Goal: Task Accomplishment & Management: Complete application form

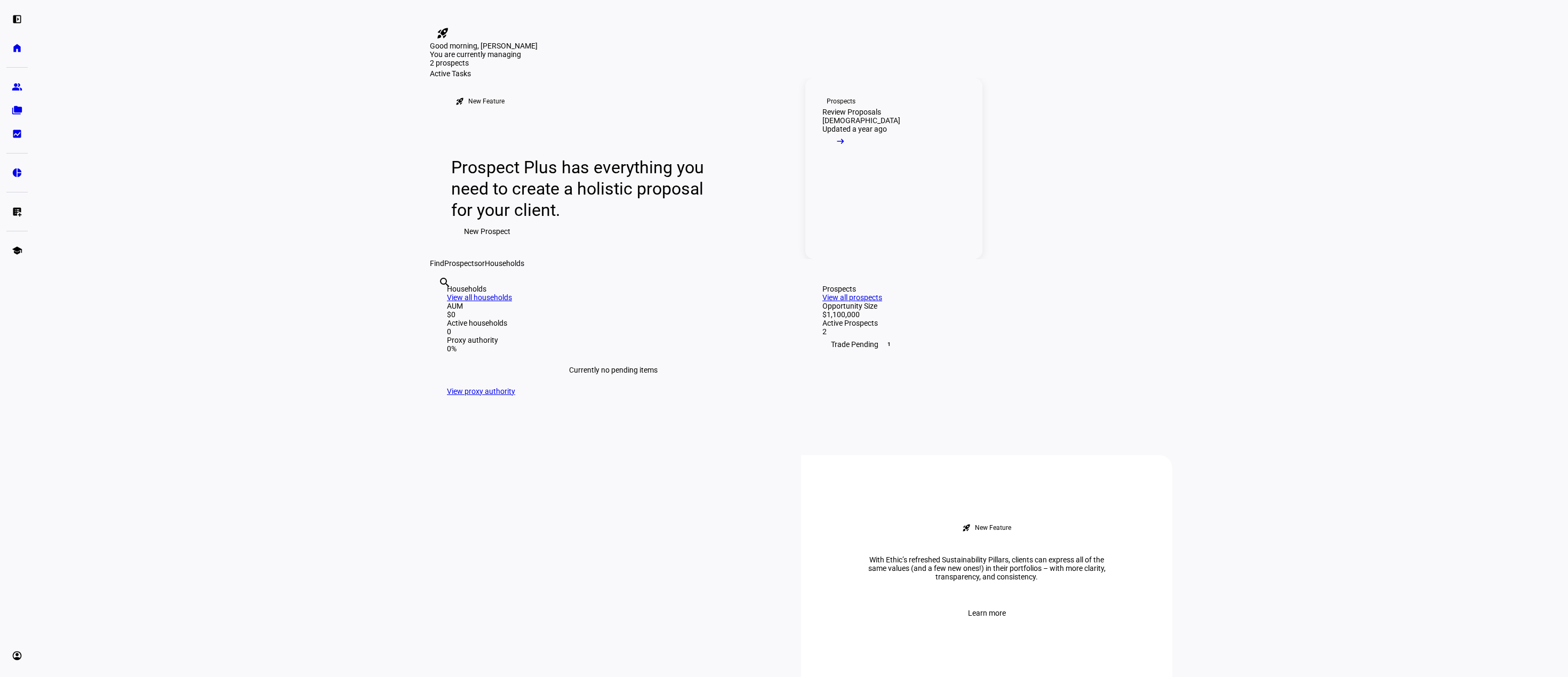
click at [891, 259] on link "Prospects Review Proposals [DEMOGRAPHIC_DATA] Updated a year ago arrow_right_alt" at bounding box center [894, 168] width 177 height 182
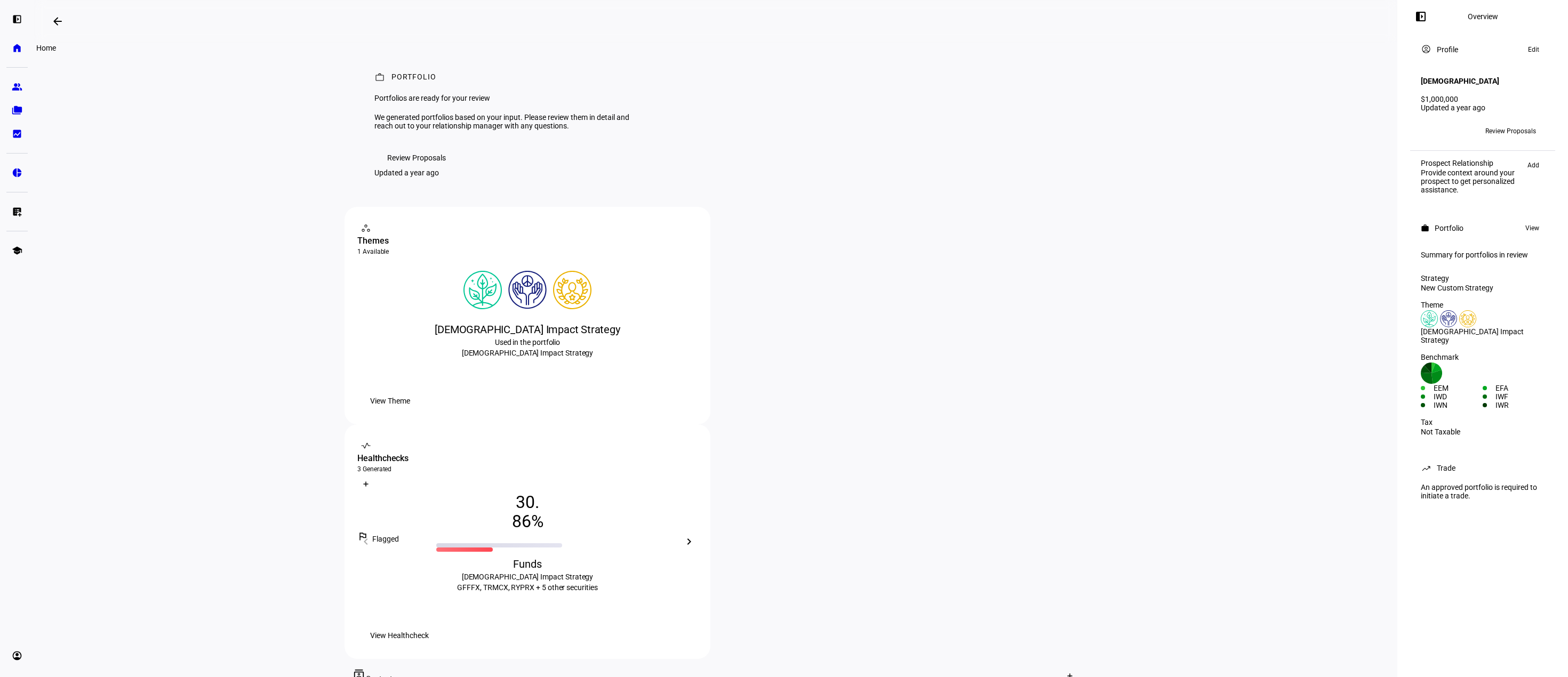
click at [16, 50] on eth-mat-symbol "home" at bounding box center [17, 48] width 11 height 11
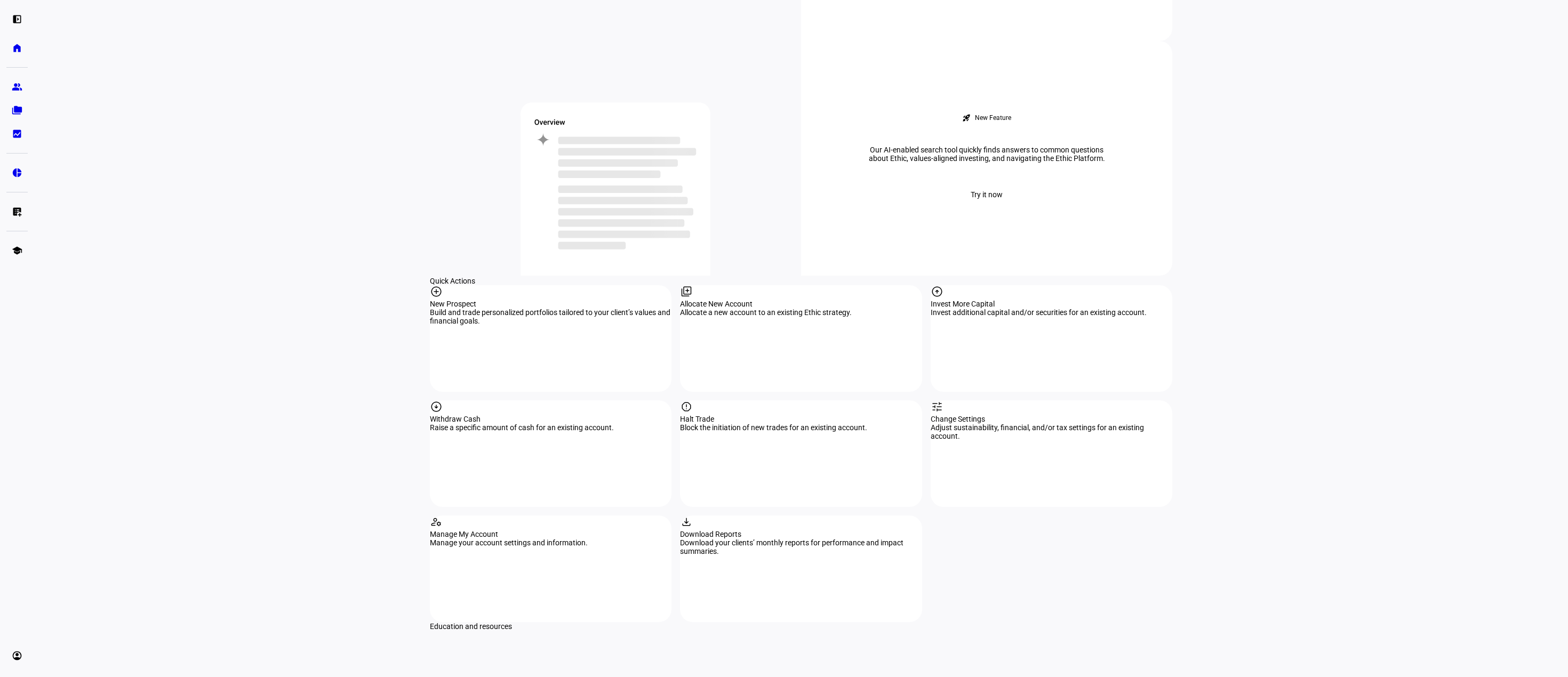
scroll to position [907, 0]
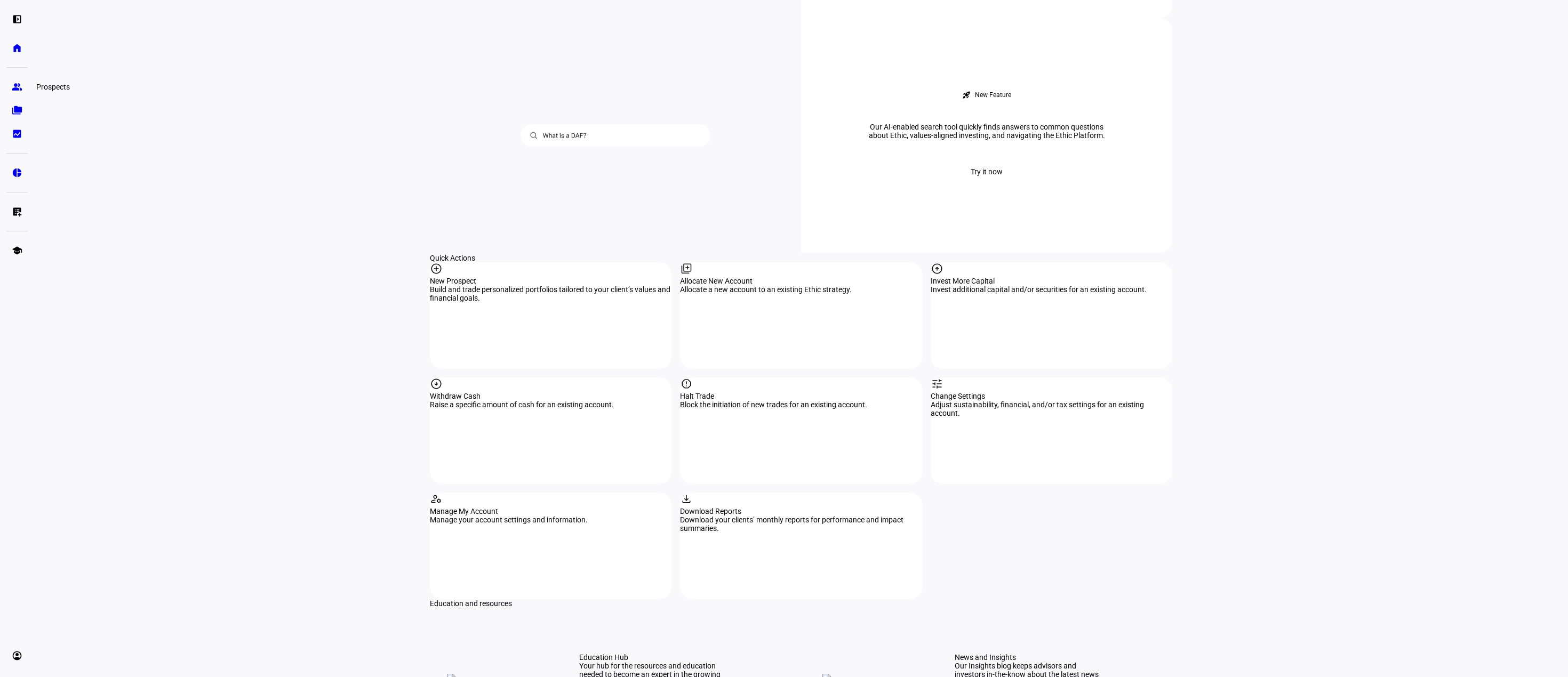
click at [15, 88] on eth-mat-symbol "group" at bounding box center [17, 86] width 11 height 11
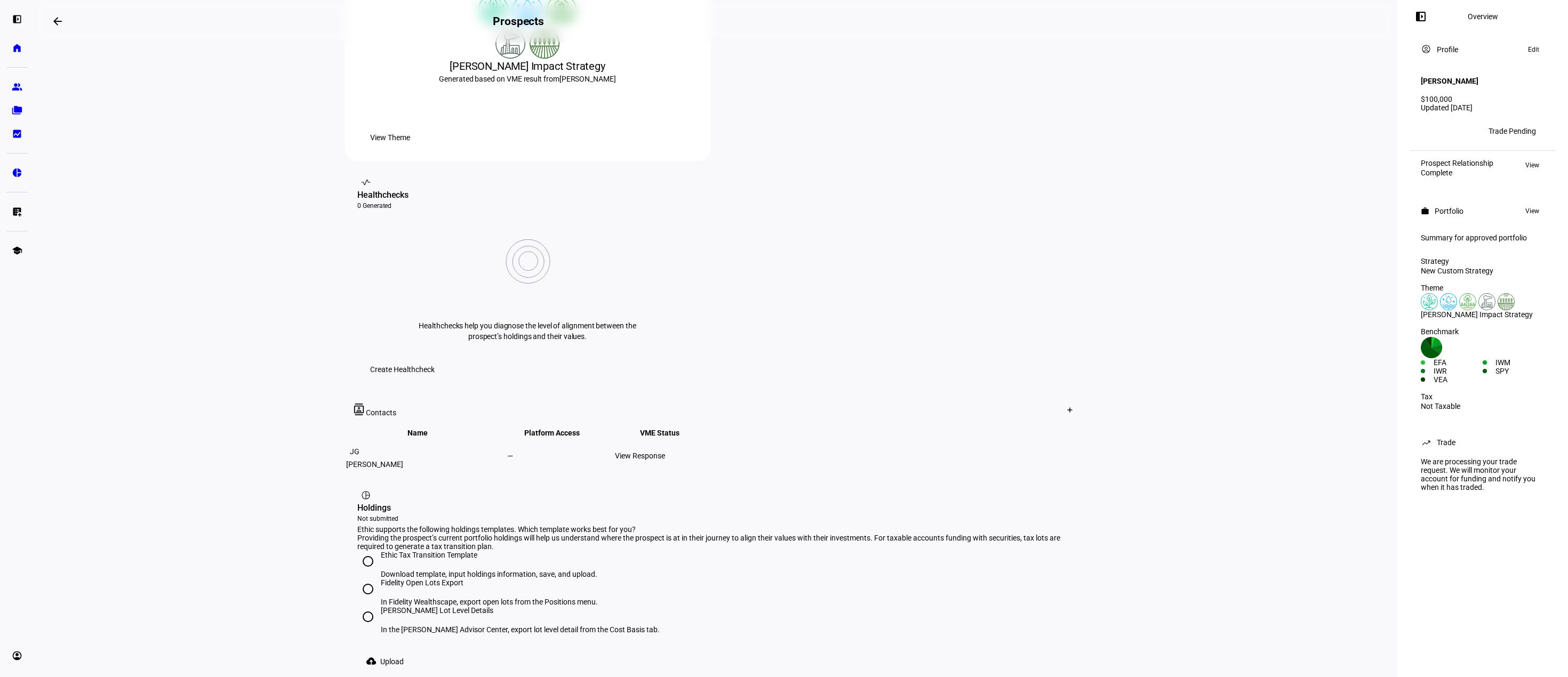
scroll to position [292, 0]
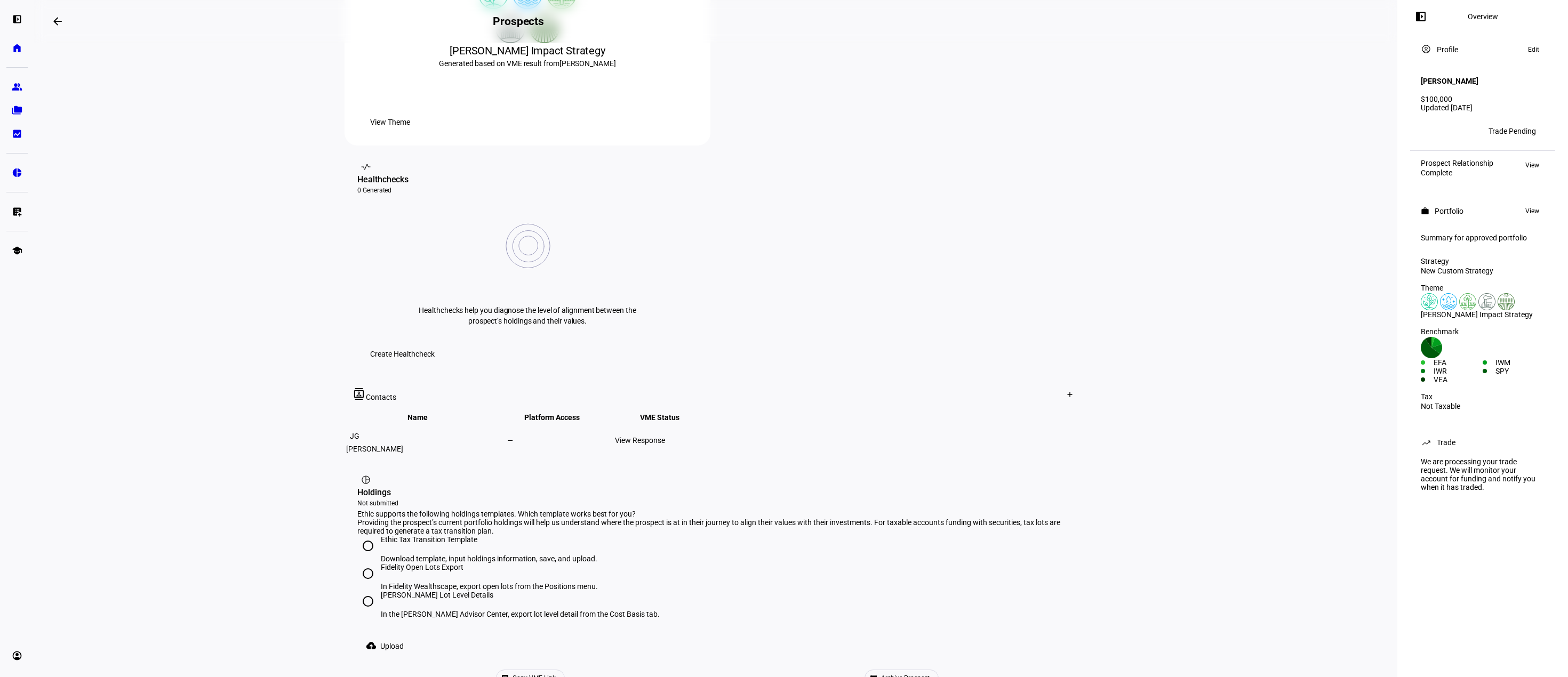
click at [721, 436] on div "View Response" at bounding box center [667, 440] width 106 height 8
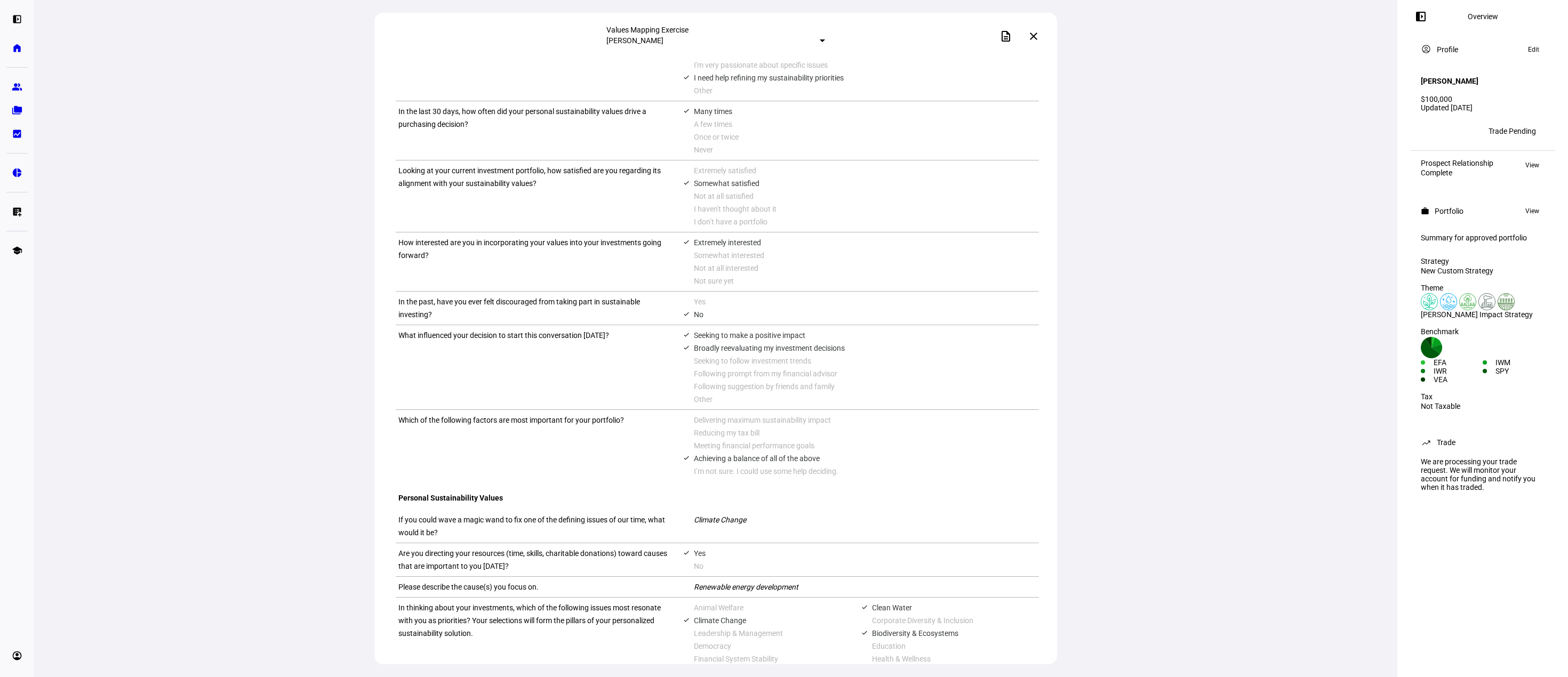
scroll to position [374, 0]
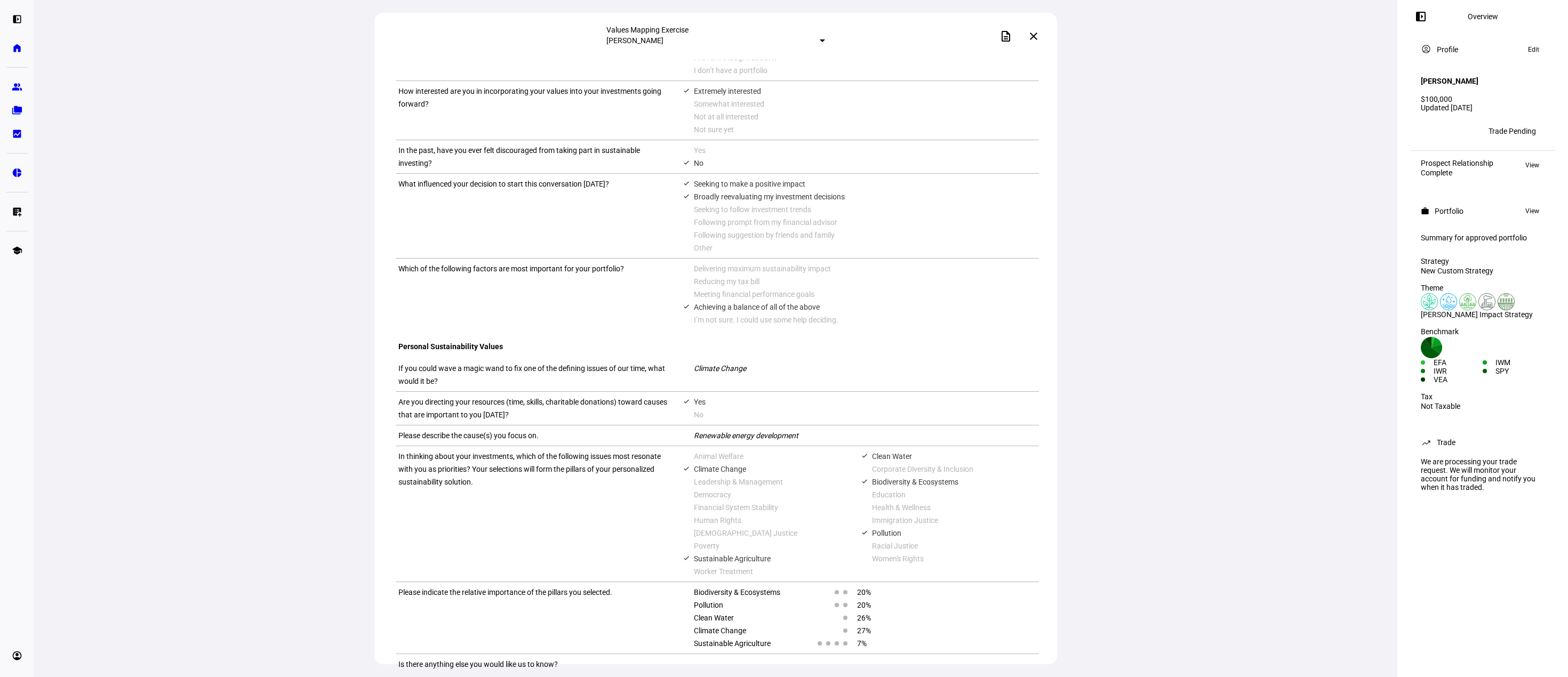
click at [1032, 36] on mat-icon "close" at bounding box center [1034, 36] width 13 height 13
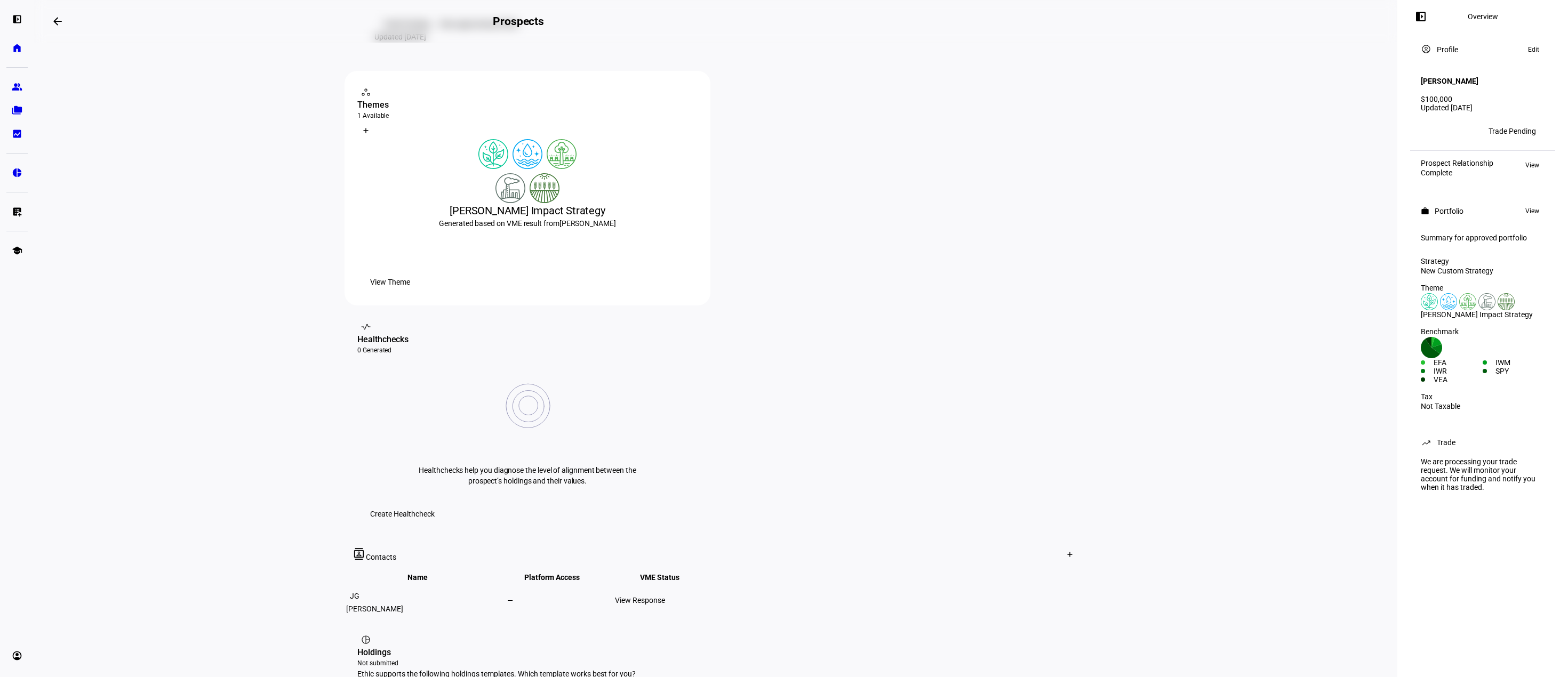
scroll to position [78, 0]
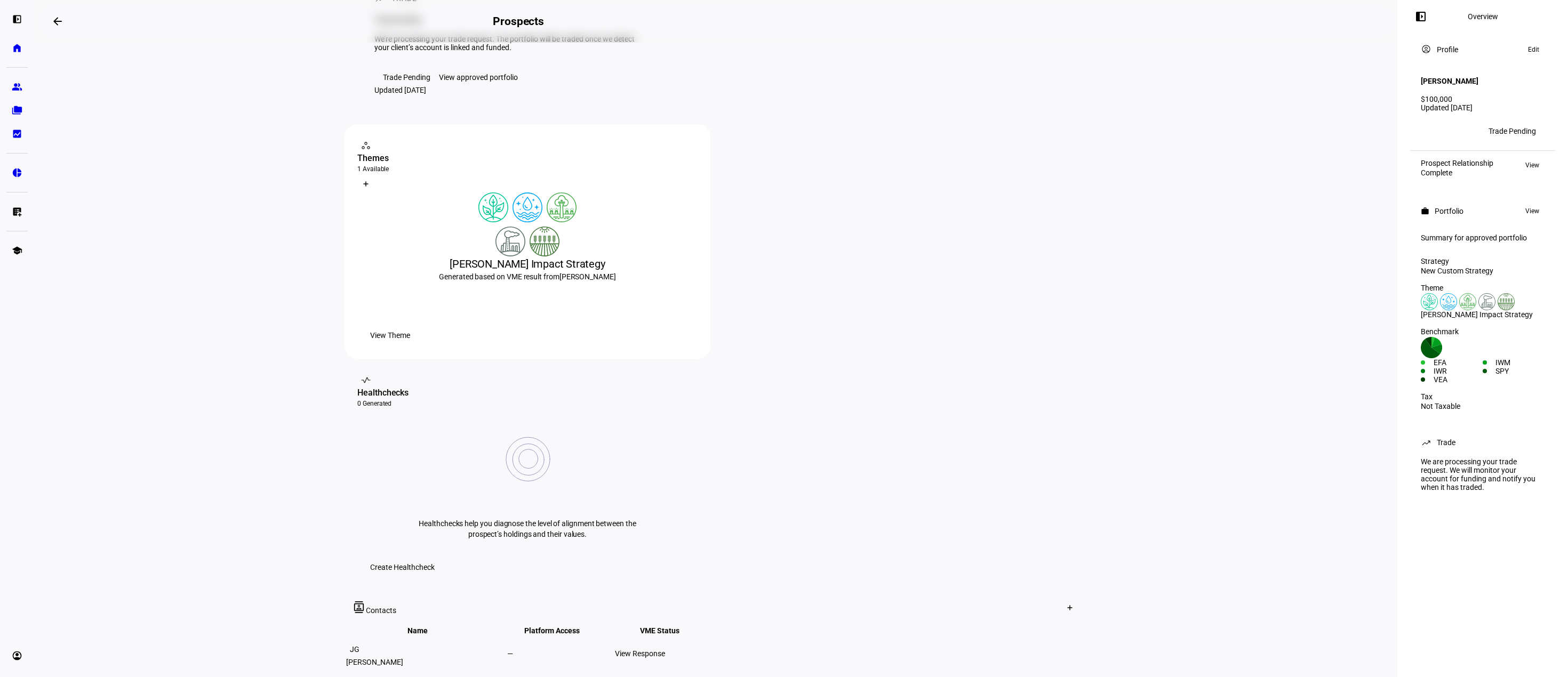
click at [389, 81] on div "Trade Pending" at bounding box center [407, 77] width 48 height 8
click at [470, 81] on div "View approved portfolio" at bounding box center [478, 77] width 79 height 8
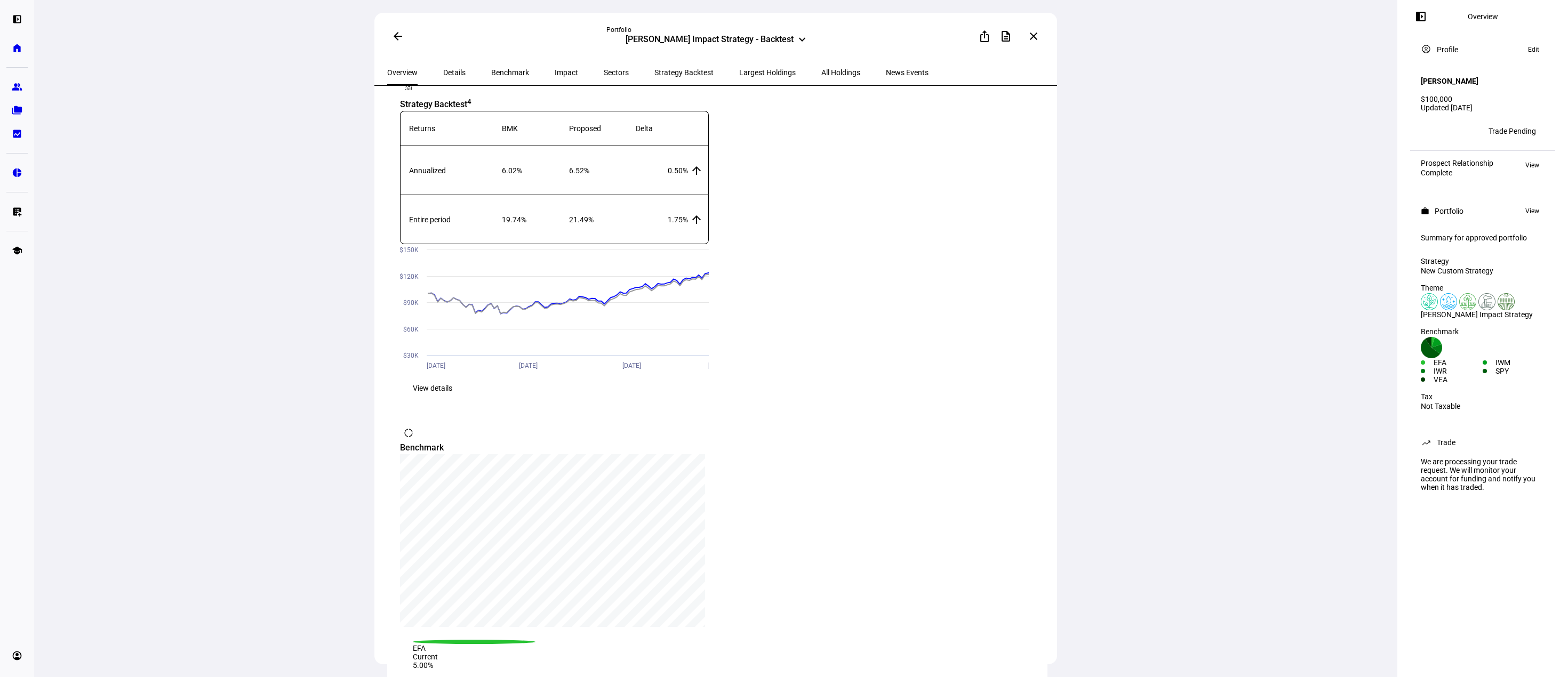
scroll to position [1067, 0]
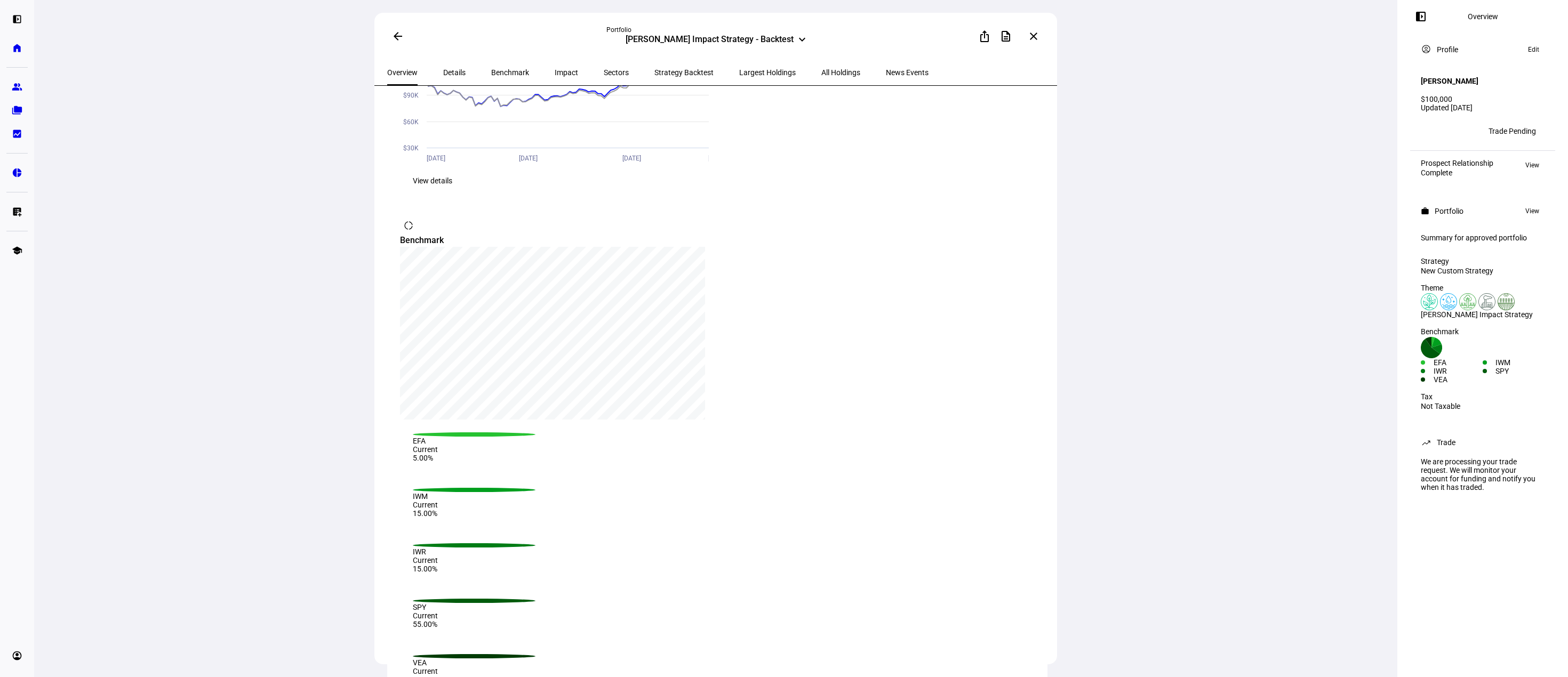
click at [1427, 19] on mat-icon "left_panel_open" at bounding box center [1421, 16] width 13 height 13
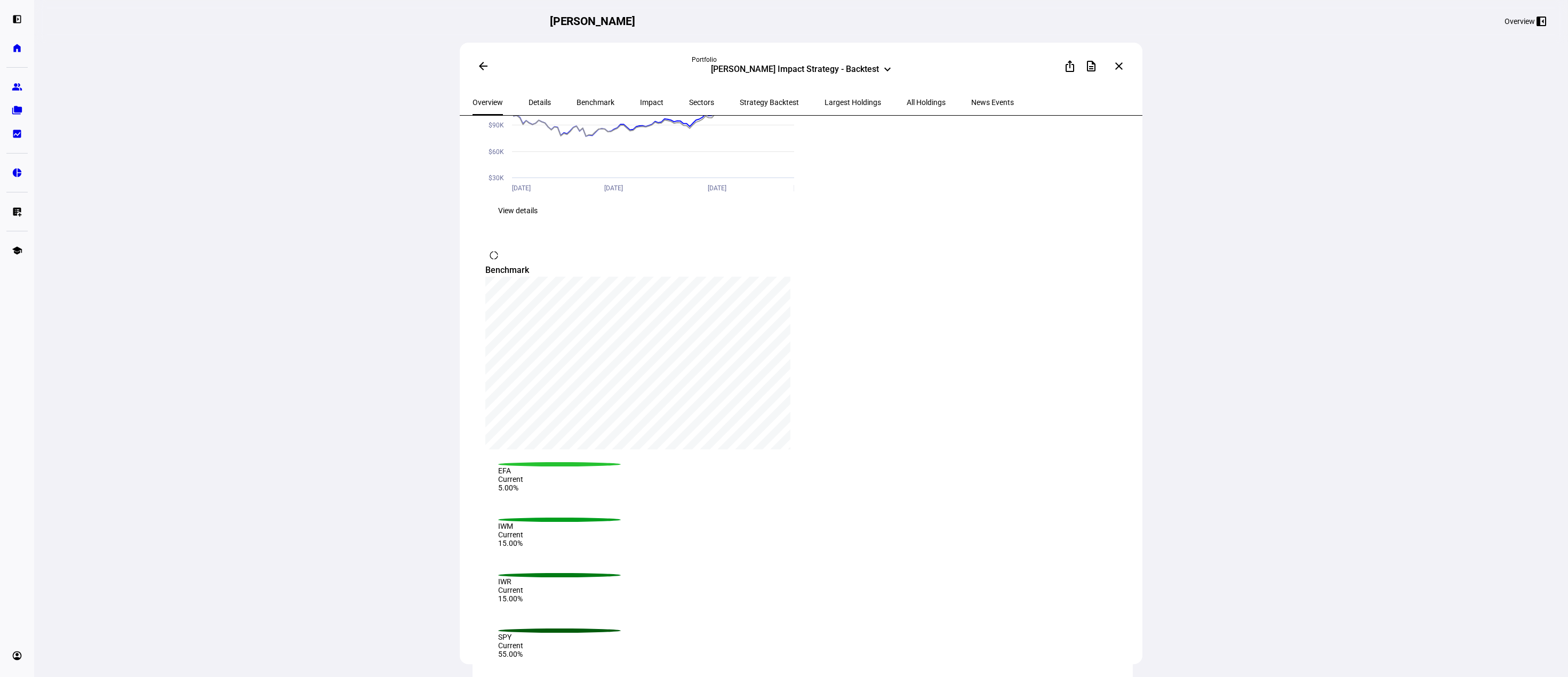
click at [485, 67] on mat-icon "arrow_back" at bounding box center [483, 66] width 13 height 13
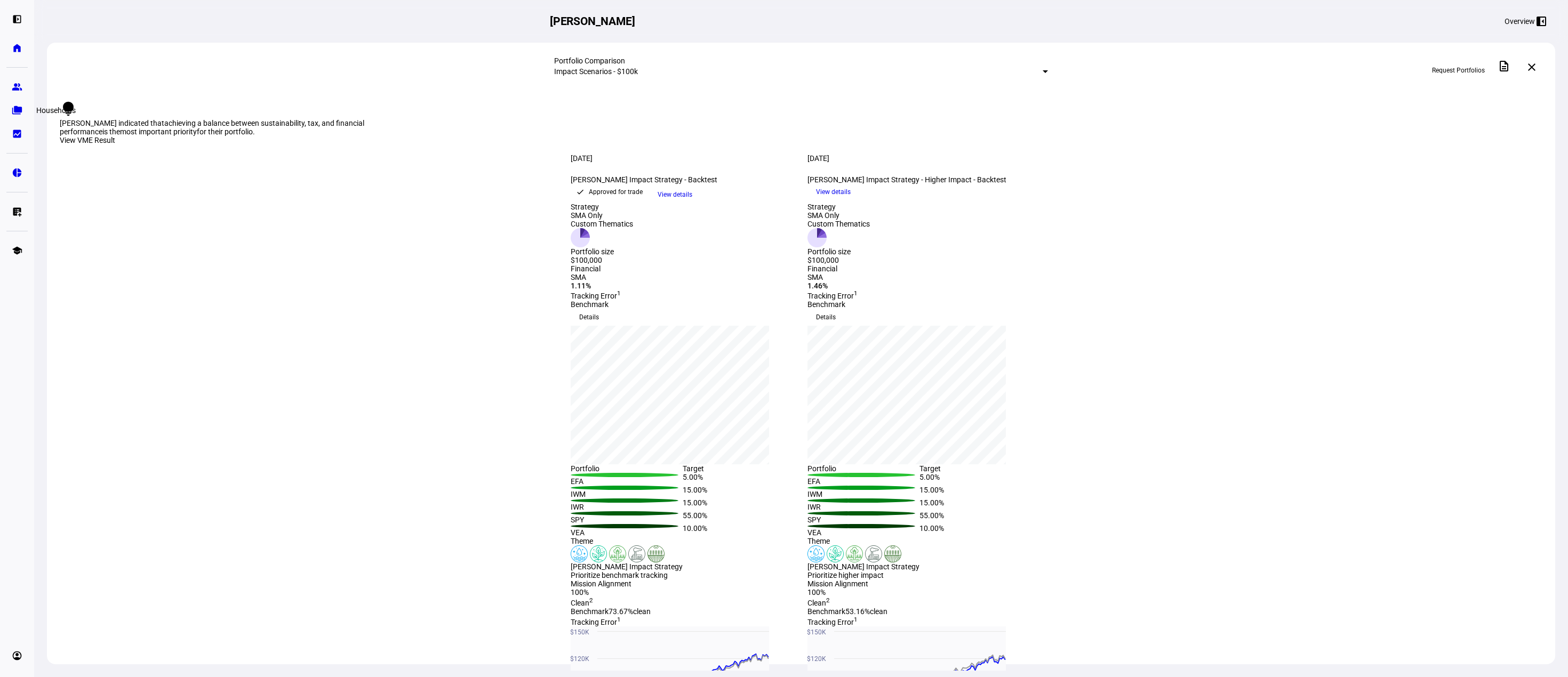
click at [19, 109] on eth-mat-symbol "folder_copy" at bounding box center [17, 110] width 11 height 11
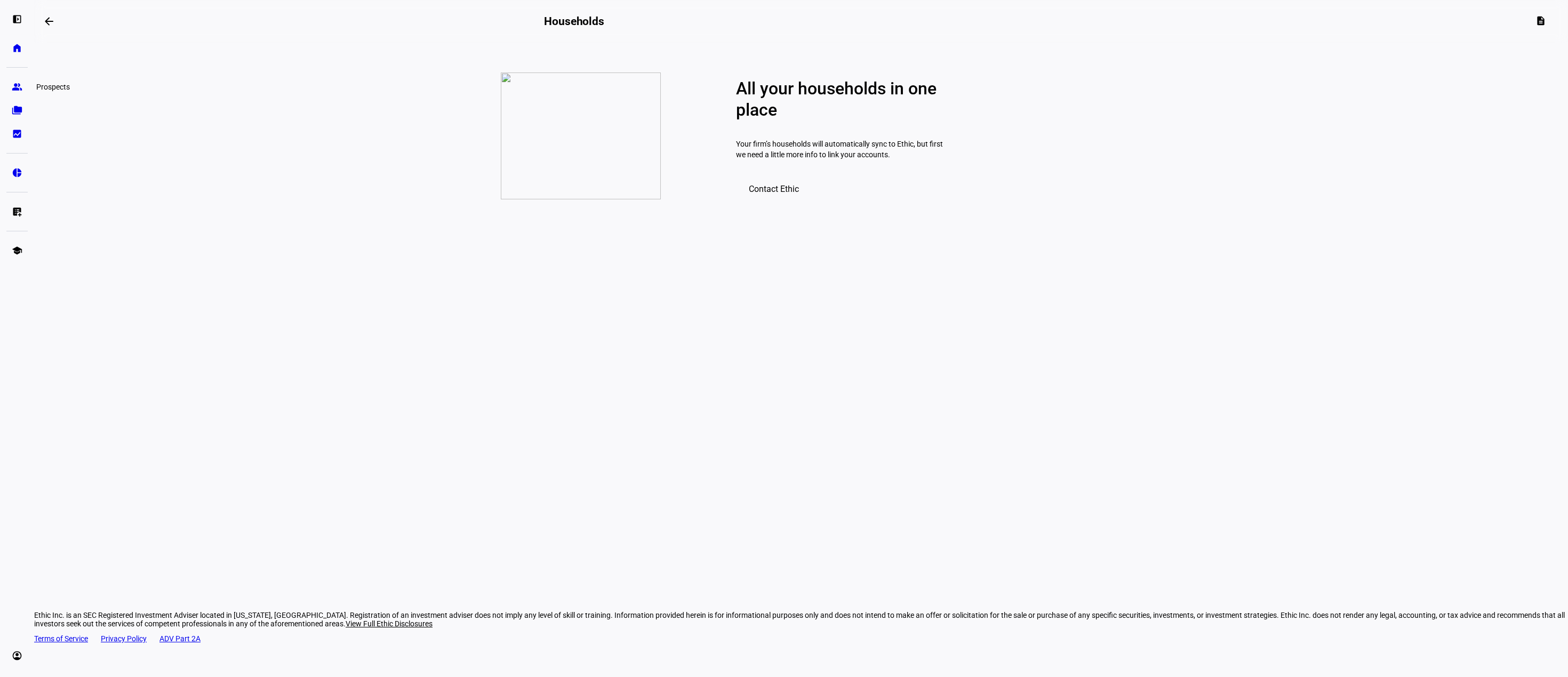
click at [13, 81] on link "group Prospects" at bounding box center [17, 87] width 21 height 21
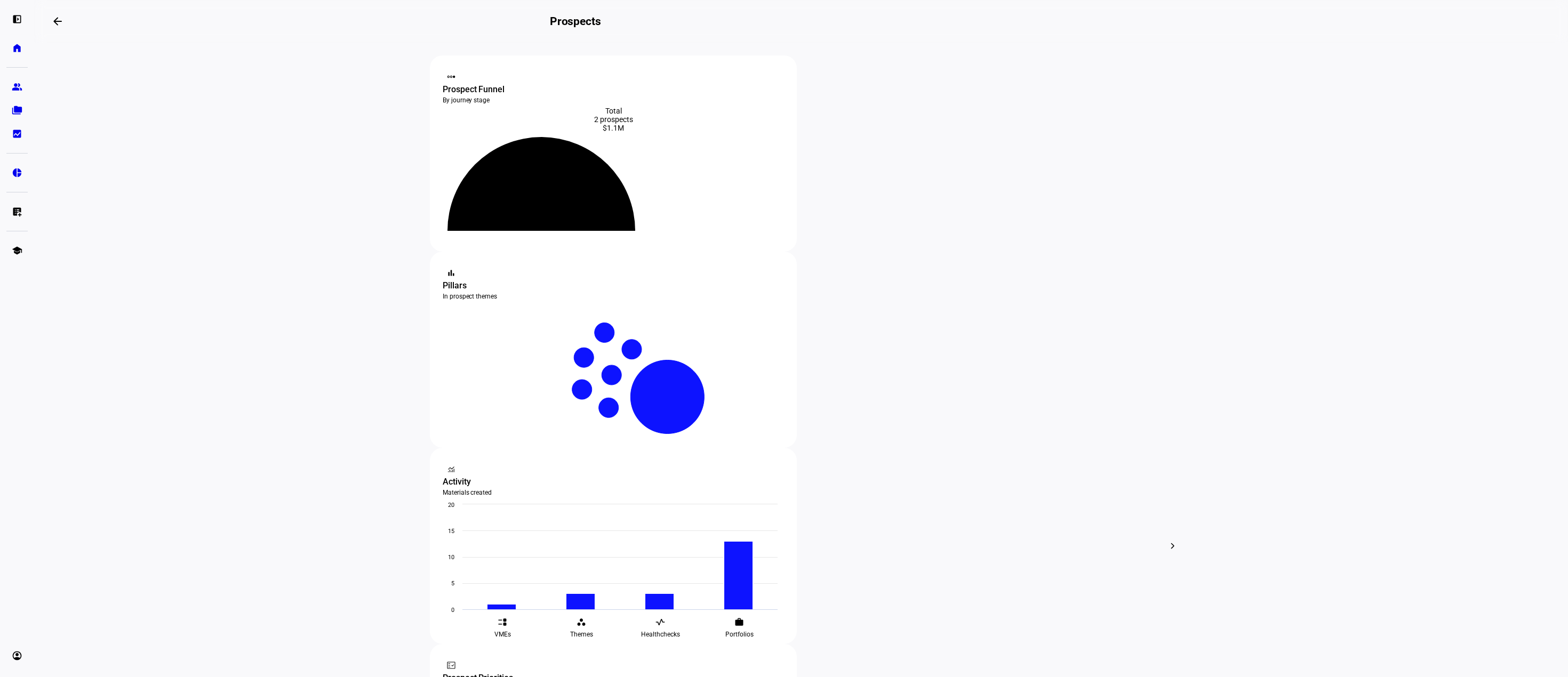
scroll to position [53, 0]
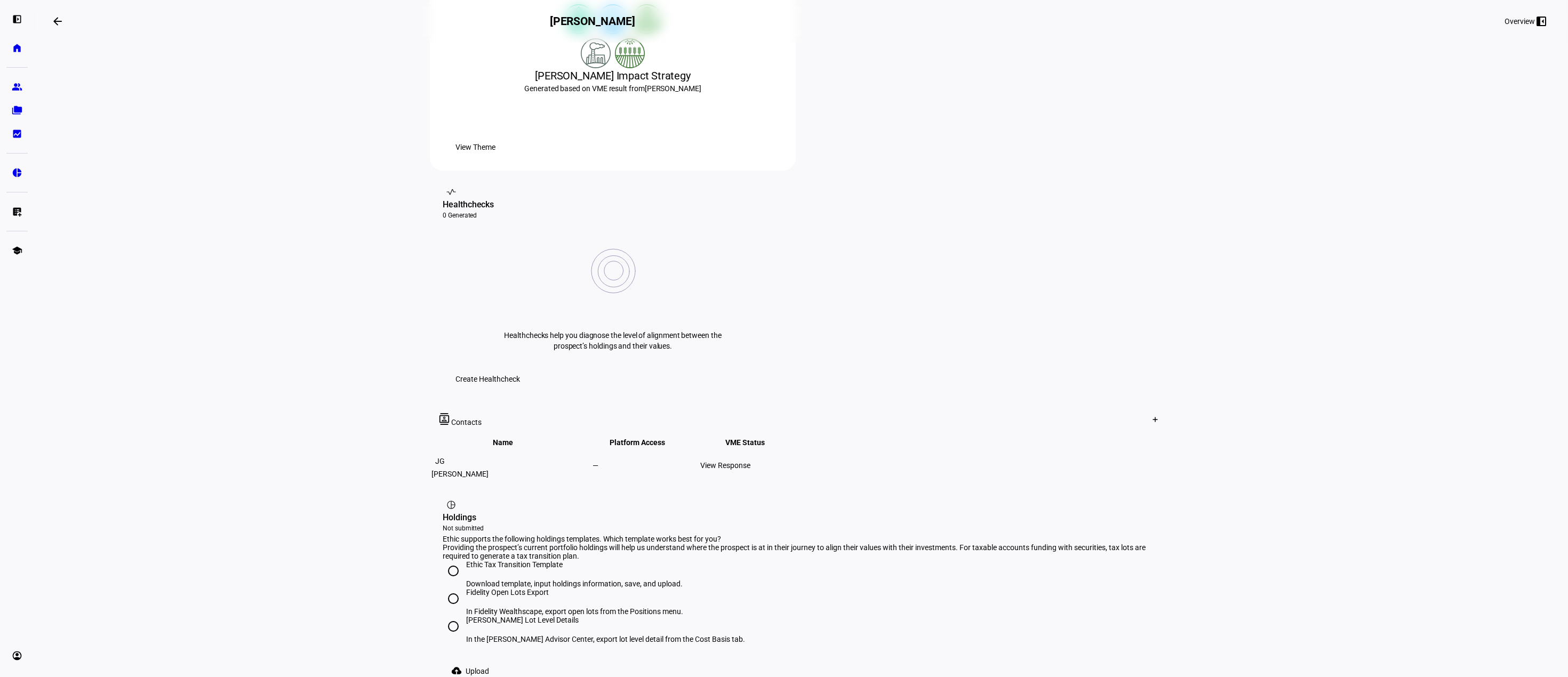
scroll to position [292, 0]
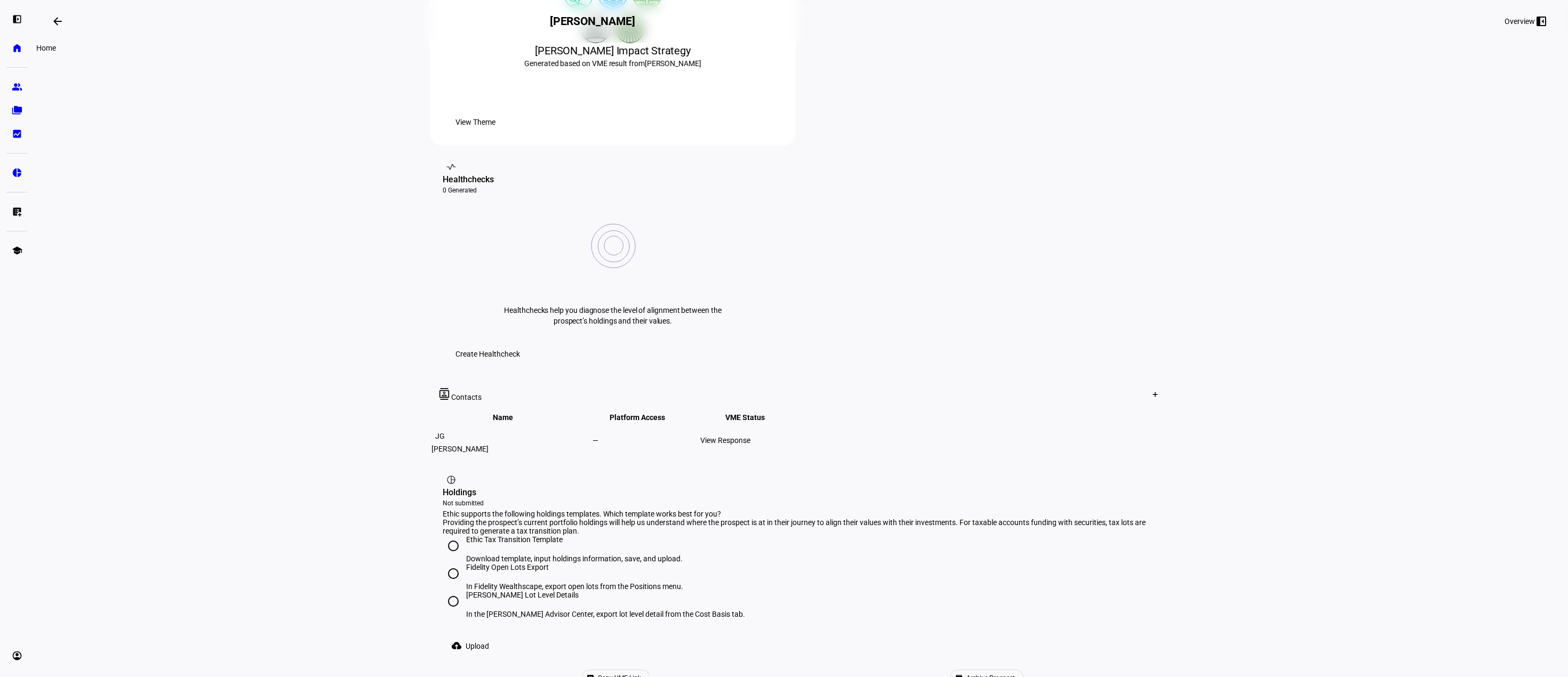
click at [16, 50] on eth-mat-symbol "home" at bounding box center [17, 48] width 11 height 11
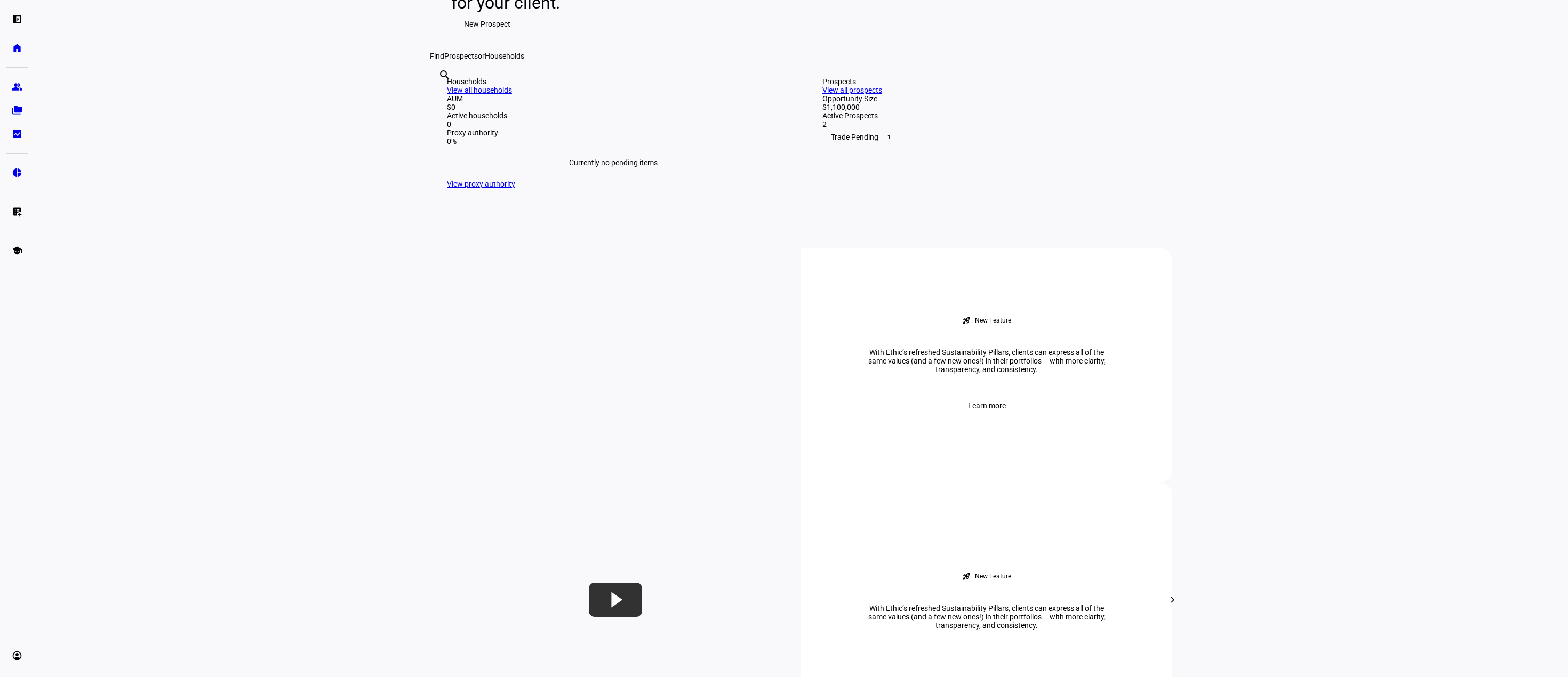
scroll to position [213, 0]
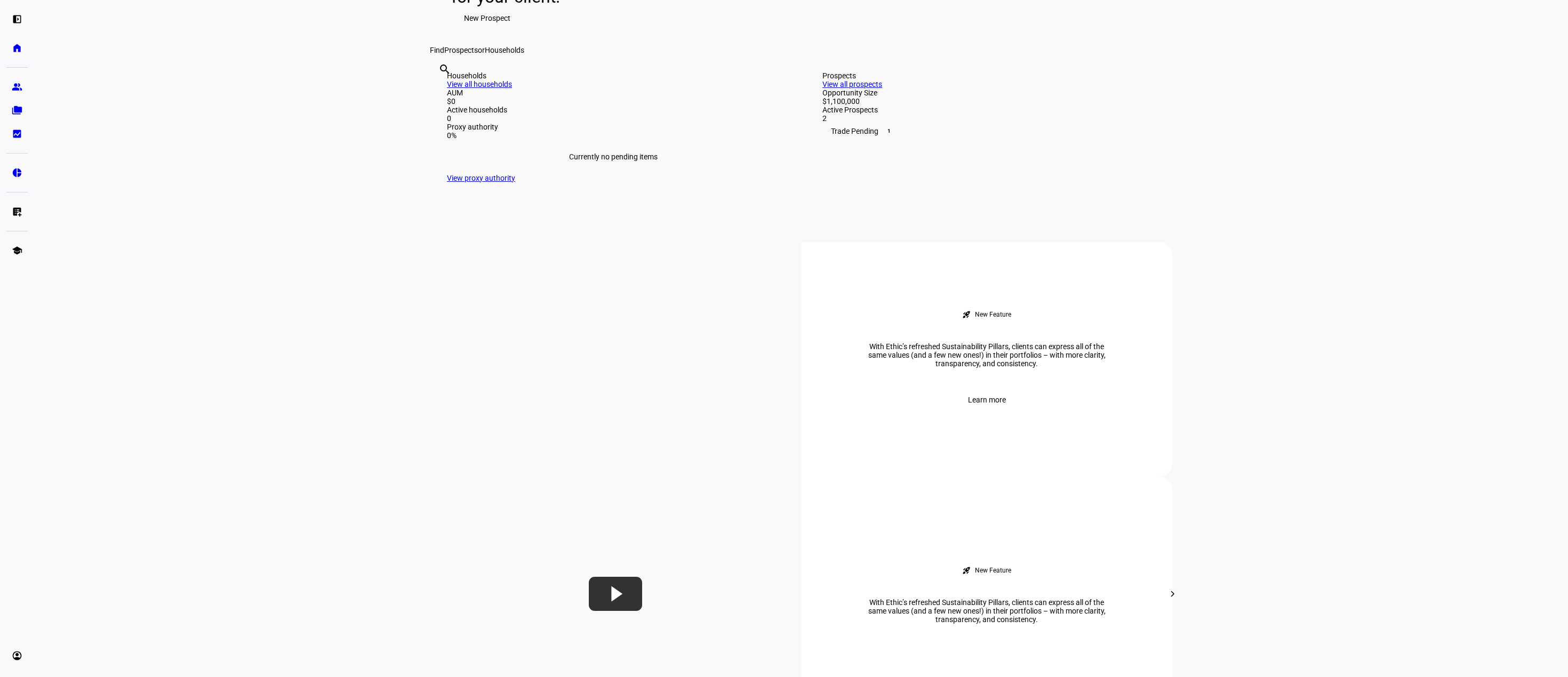
click at [885, 135] on span "1" at bounding box center [889, 131] width 8 height 8
click at [853, 139] on div "Trade Pending 1" at bounding box center [988, 131] width 333 height 17
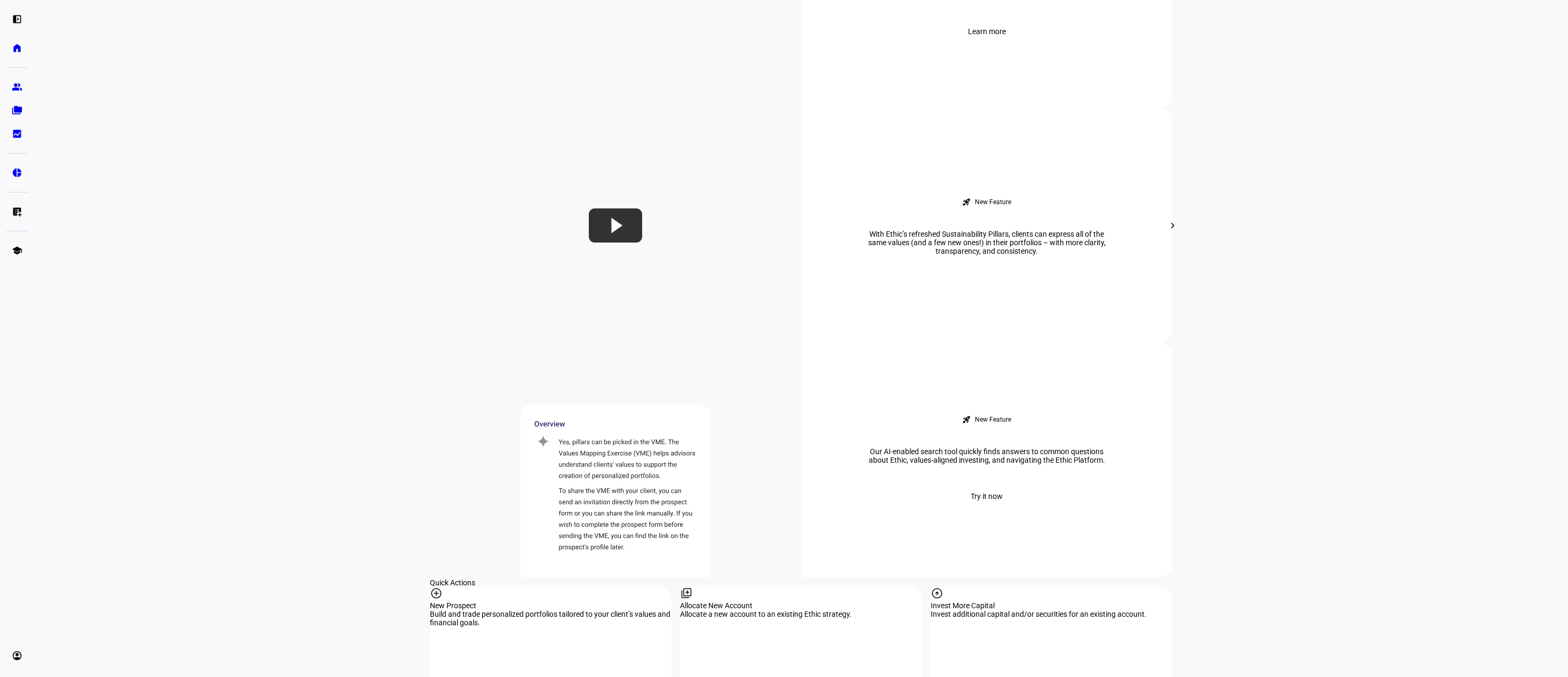
scroll to position [587, 0]
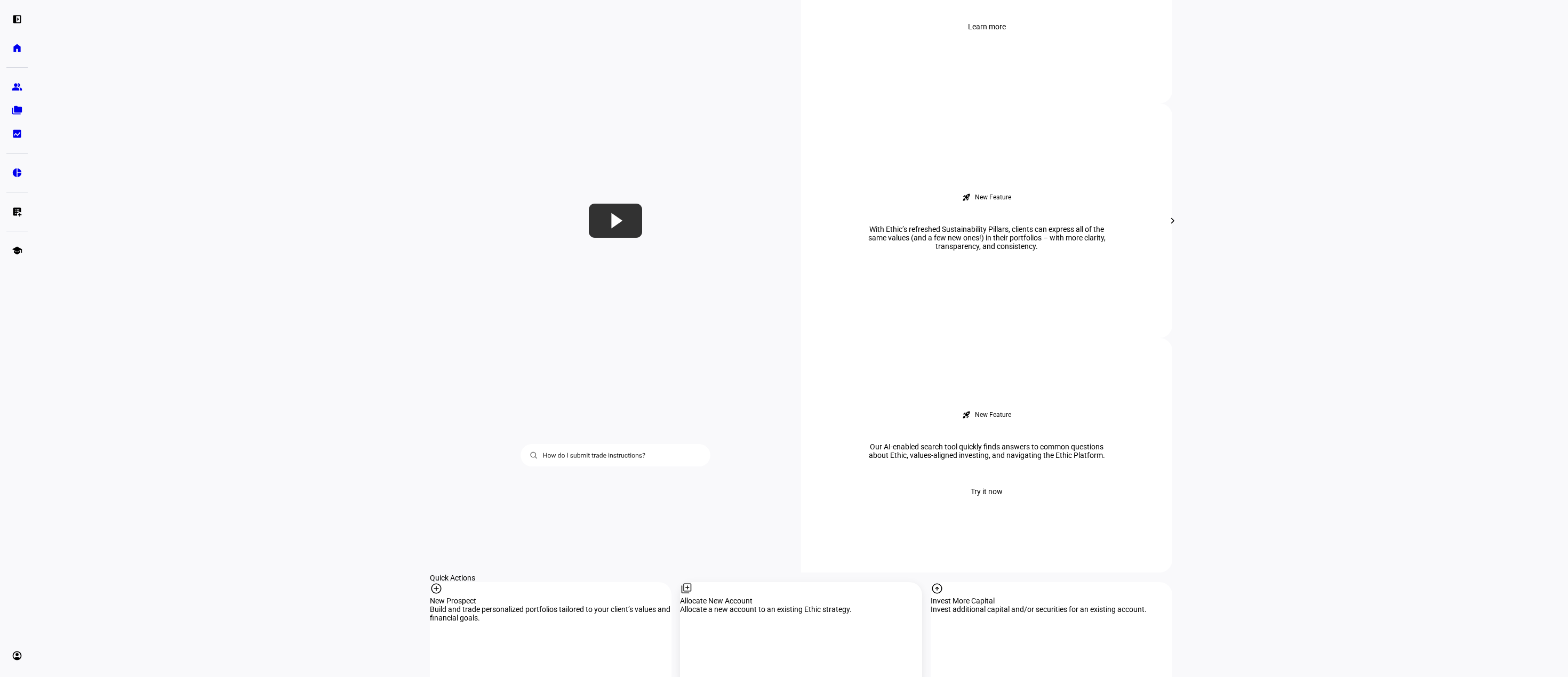
click at [733, 597] on div "Allocate New Account" at bounding box center [800, 601] width 242 height 8
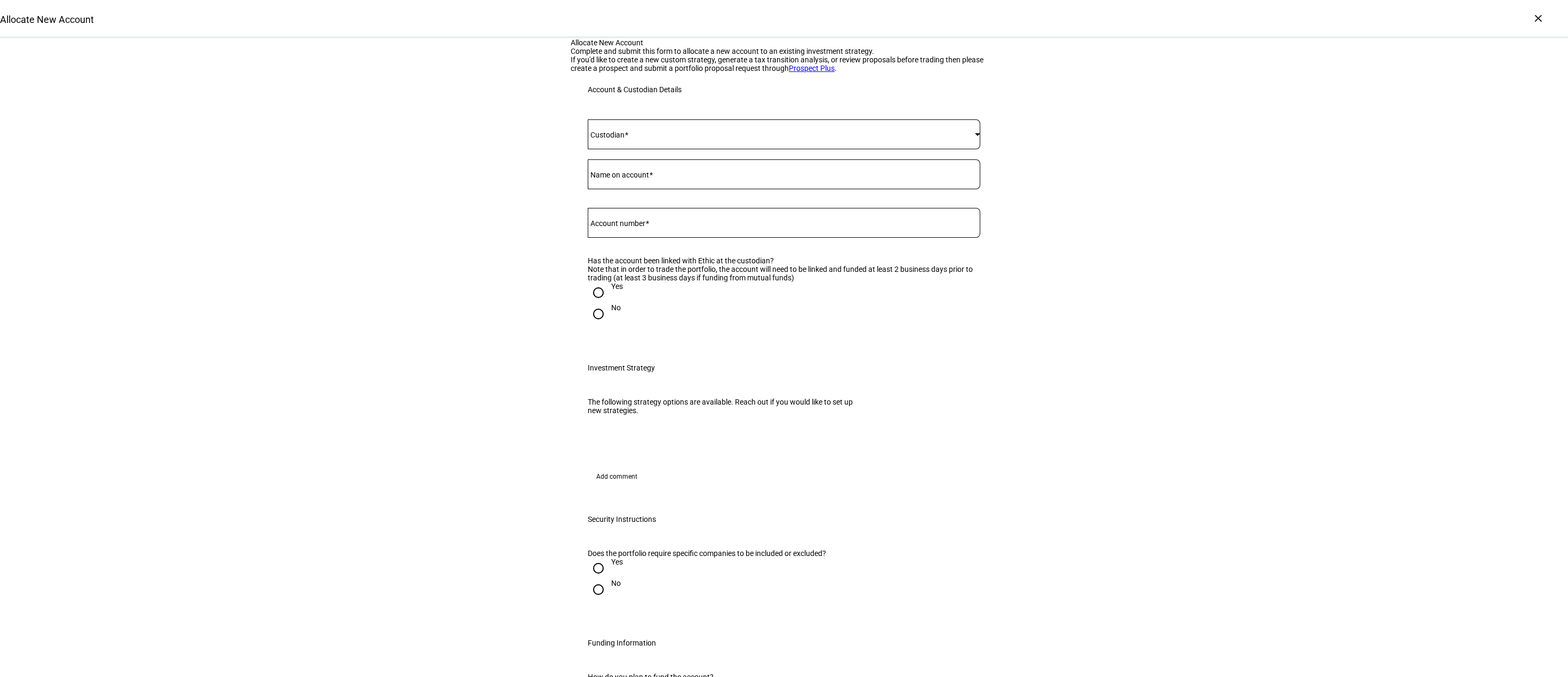
click at [672, 139] on span at bounding box center [782, 135] width 387 height 8
click at [619, 329] on mat-option "Fidelity" at bounding box center [780, 329] width 392 height 26
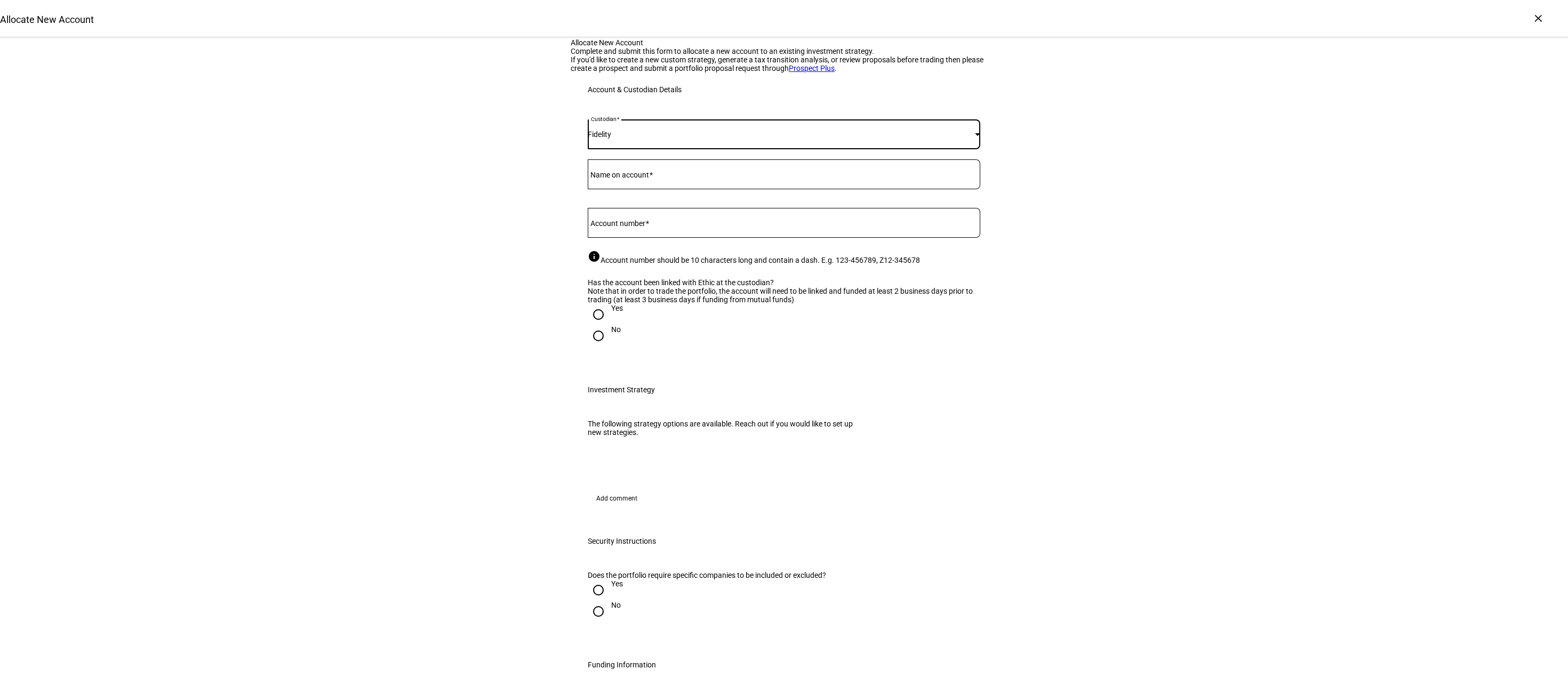
click at [630, 189] on div at bounding box center [784, 175] width 393 height 30
type input "[PERSON_NAME]"
click at [604, 228] on mat-label "Account number" at bounding box center [618, 224] width 55 height 8
click at [604, 225] on input "Account number" at bounding box center [784, 221] width 393 height 8
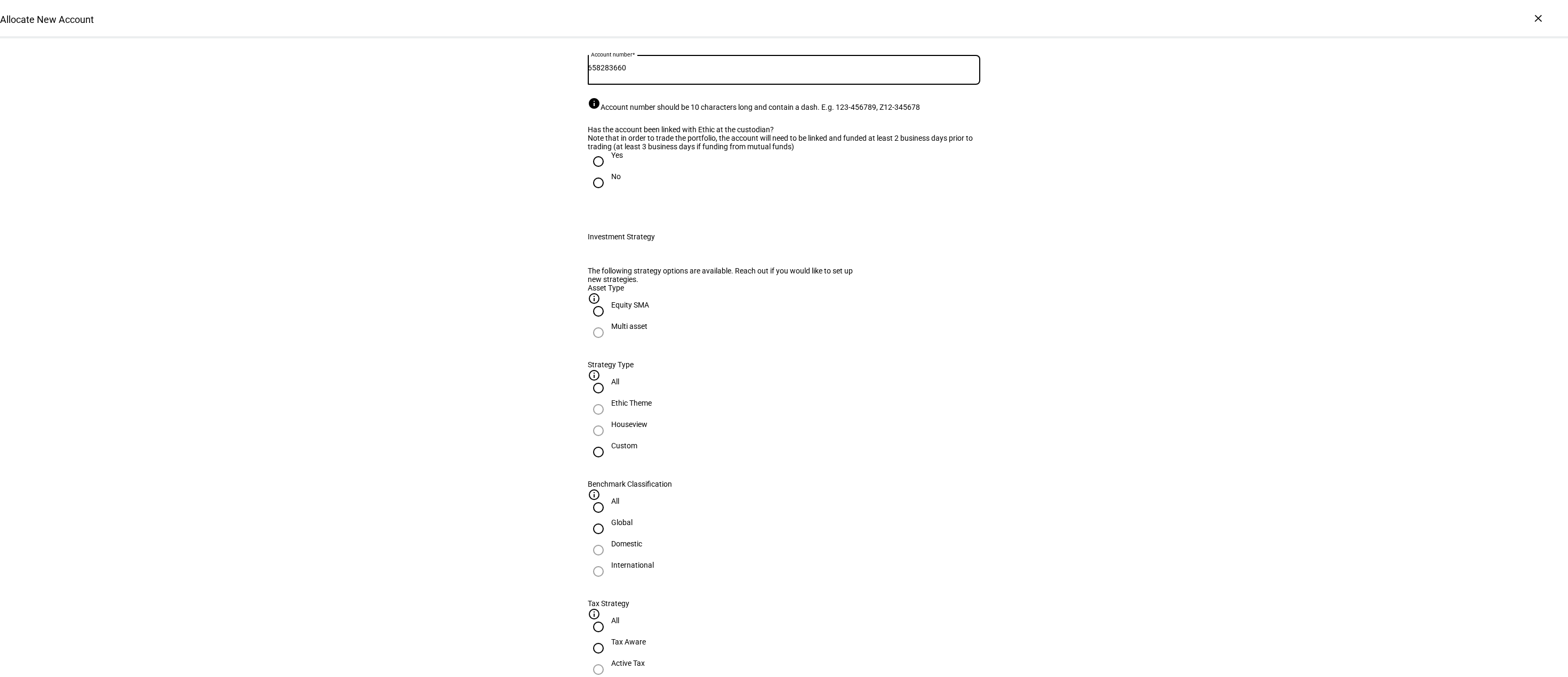
scroll to position [160, 0]
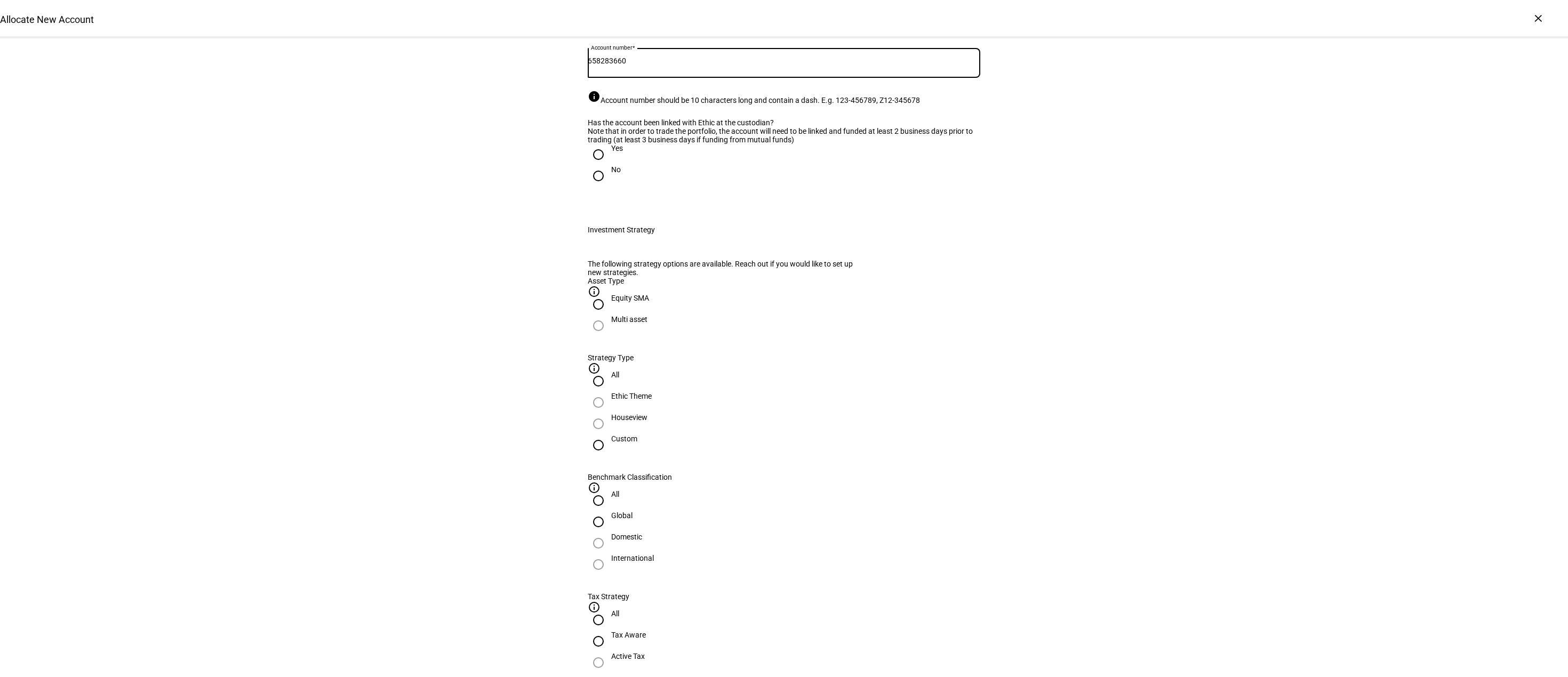
click at [604, 65] on input "658283660" at bounding box center [784, 61] width 393 height 8
type input "658-283660"
click at [594, 165] on input "Yes" at bounding box center [599, 154] width 21 height 21
radio input "true"
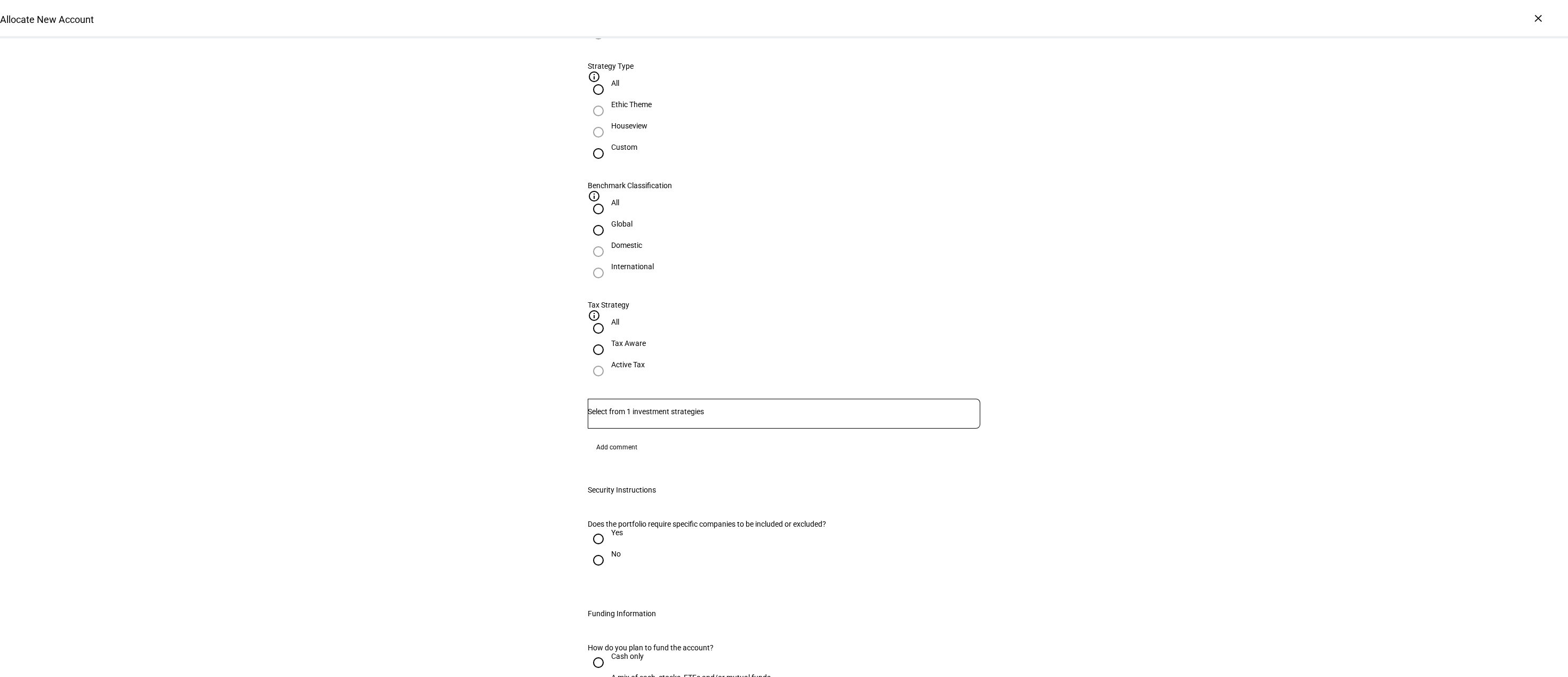
scroll to position [480, 0]
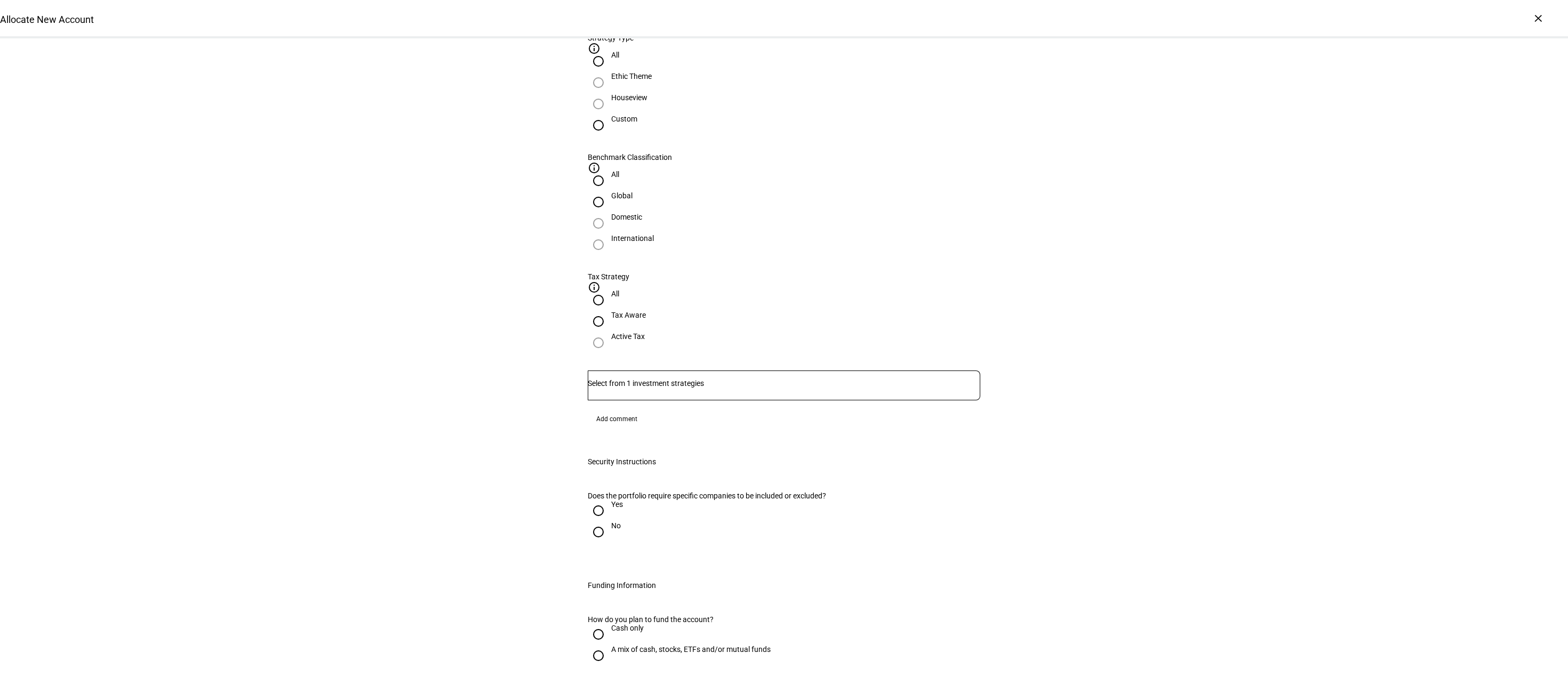
click at [592, 500] on input "Yes" at bounding box center [599, 511] width 21 height 21
radio input "true"
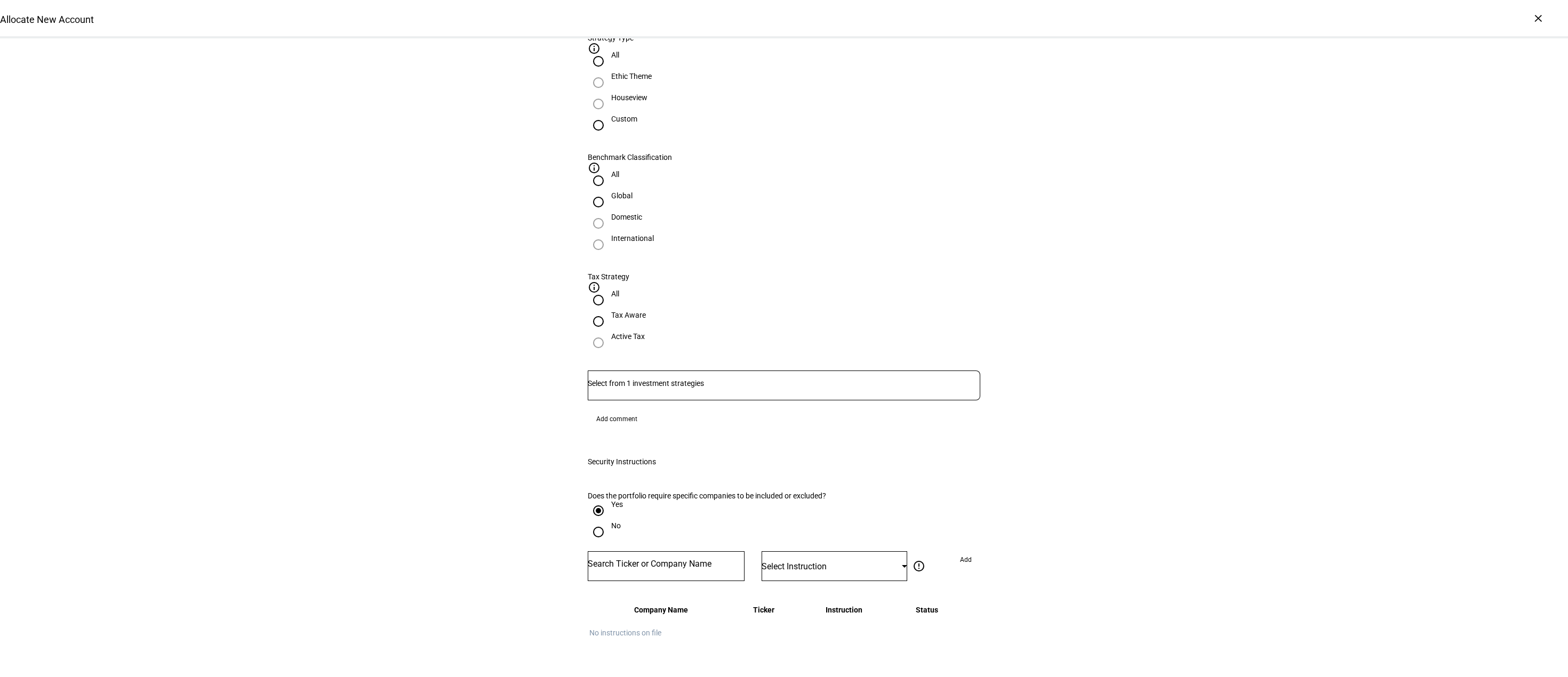
click at [596, 521] on input "No" at bounding box center [599, 532] width 21 height 21
radio input "true"
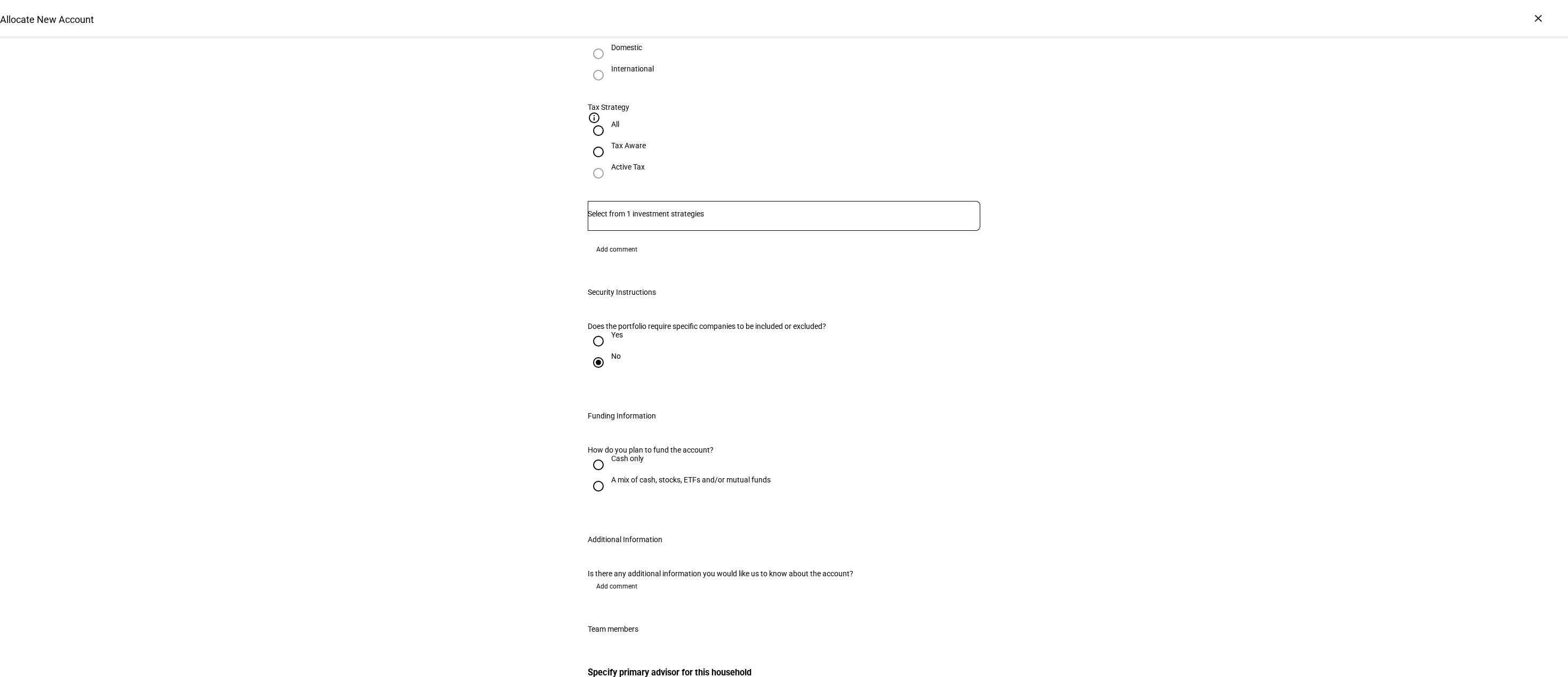
scroll to position [693, 0]
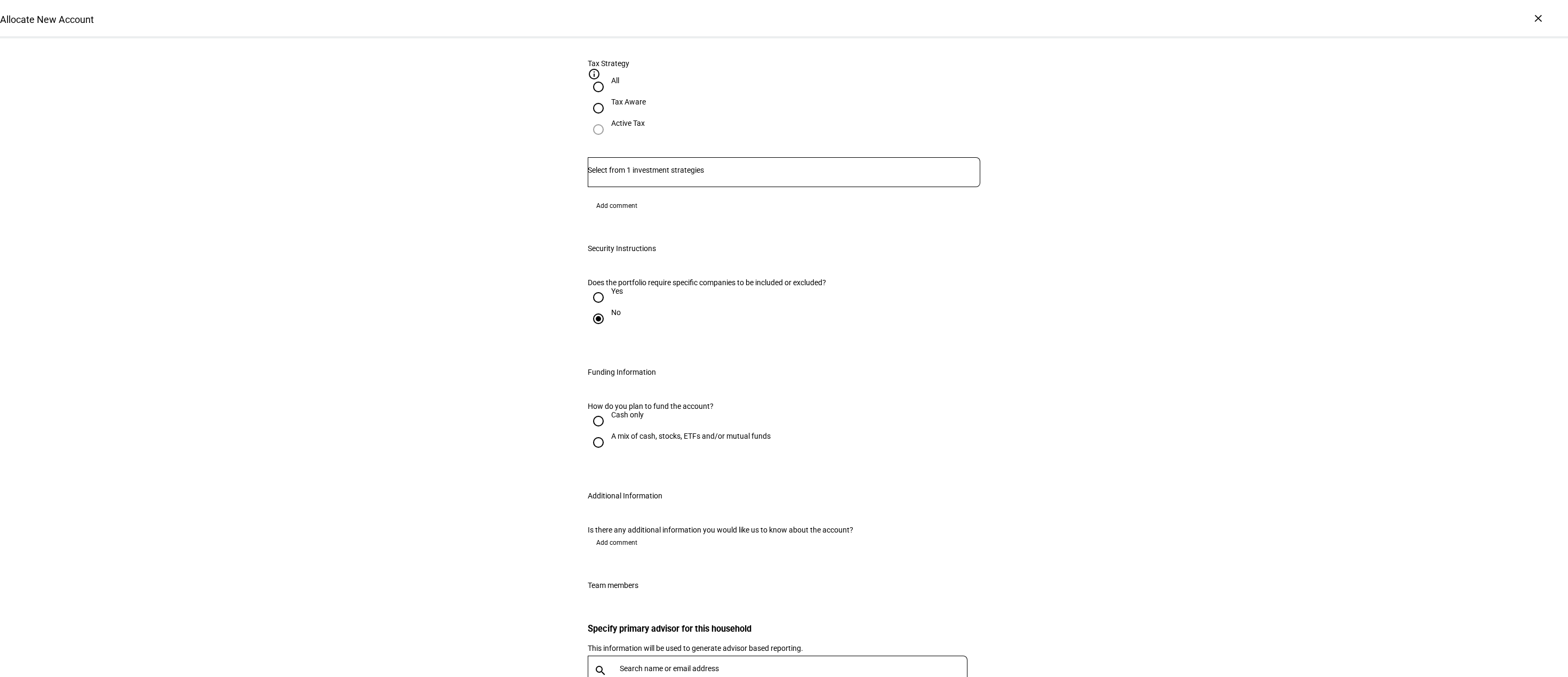
click at [596, 411] on input "Cash only" at bounding box center [599, 421] width 21 height 21
radio input "true"
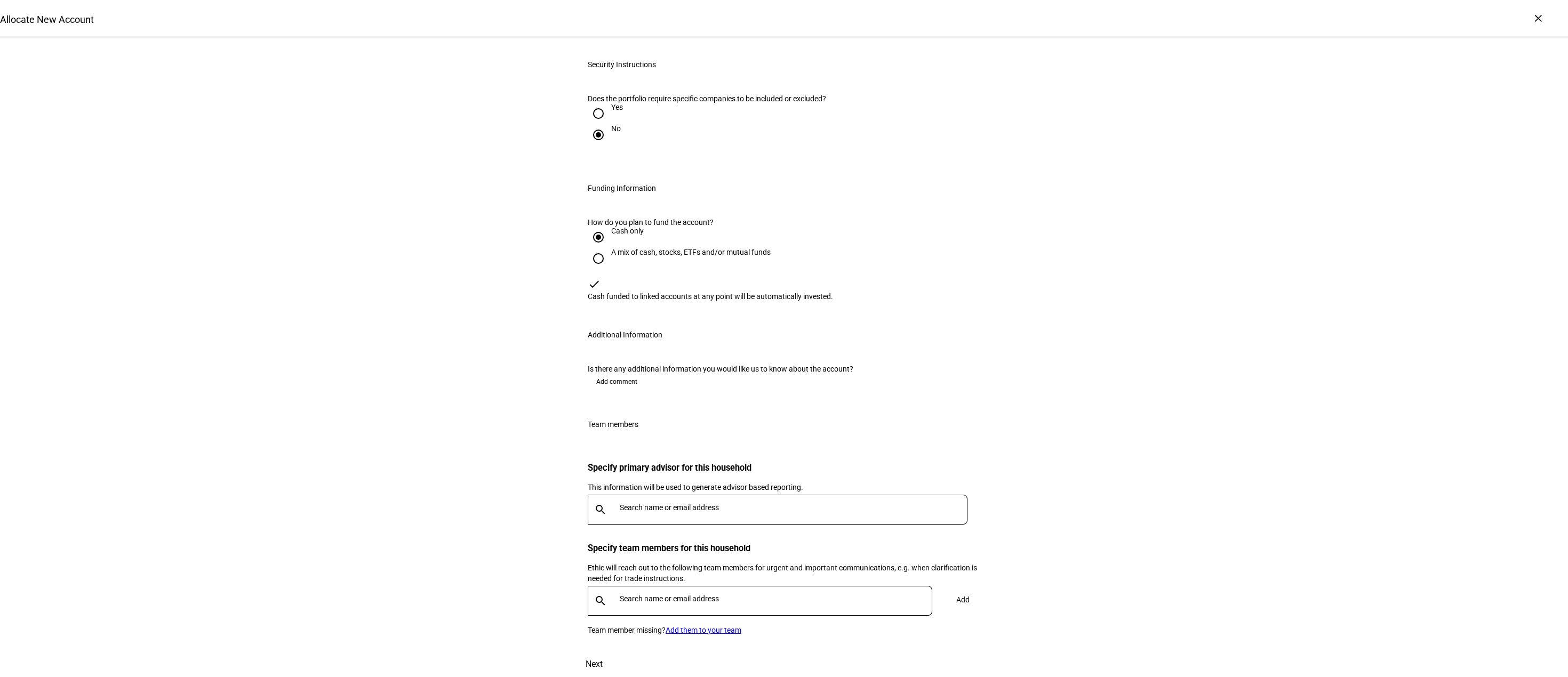
scroll to position [923, 0]
click at [627, 374] on span "Add comment" at bounding box center [617, 382] width 41 height 17
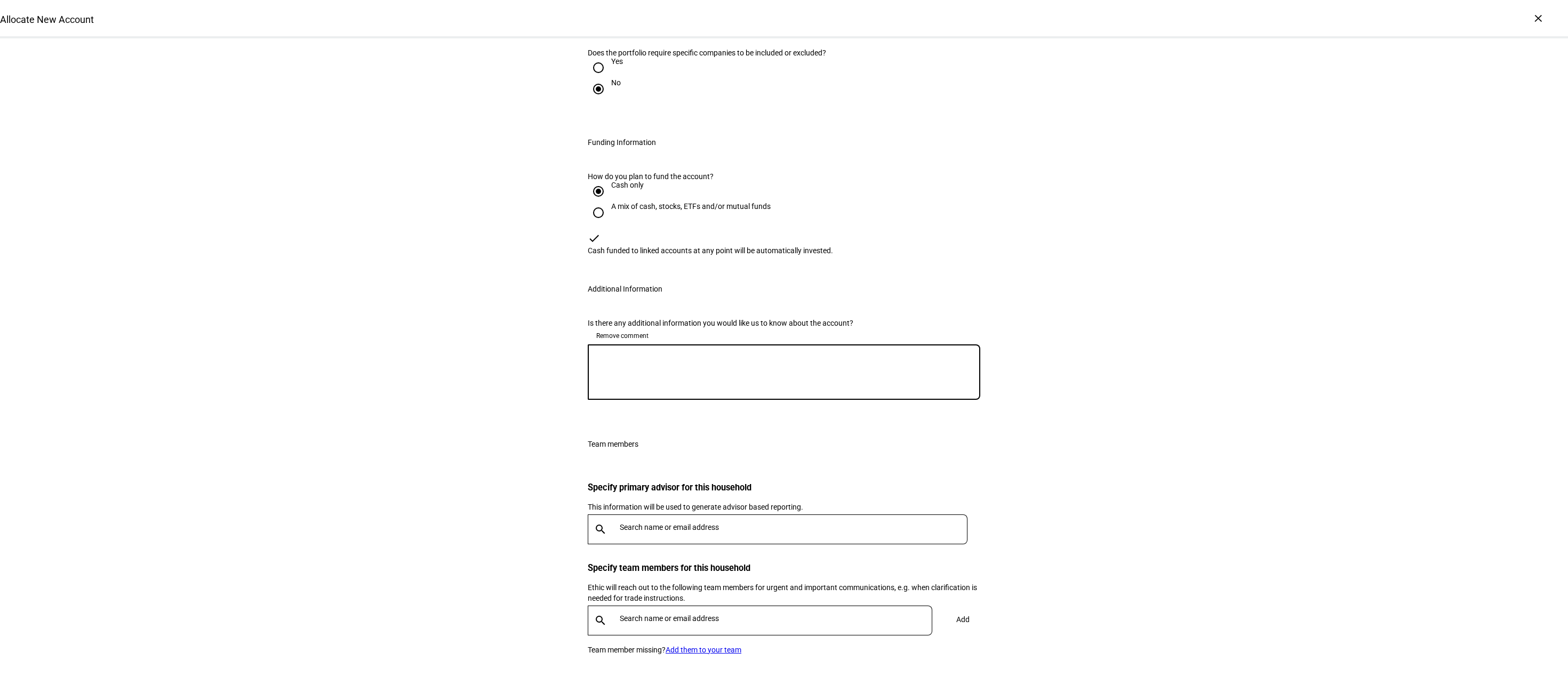
click at [625, 353] on textarea at bounding box center [784, 372] width 393 height 39
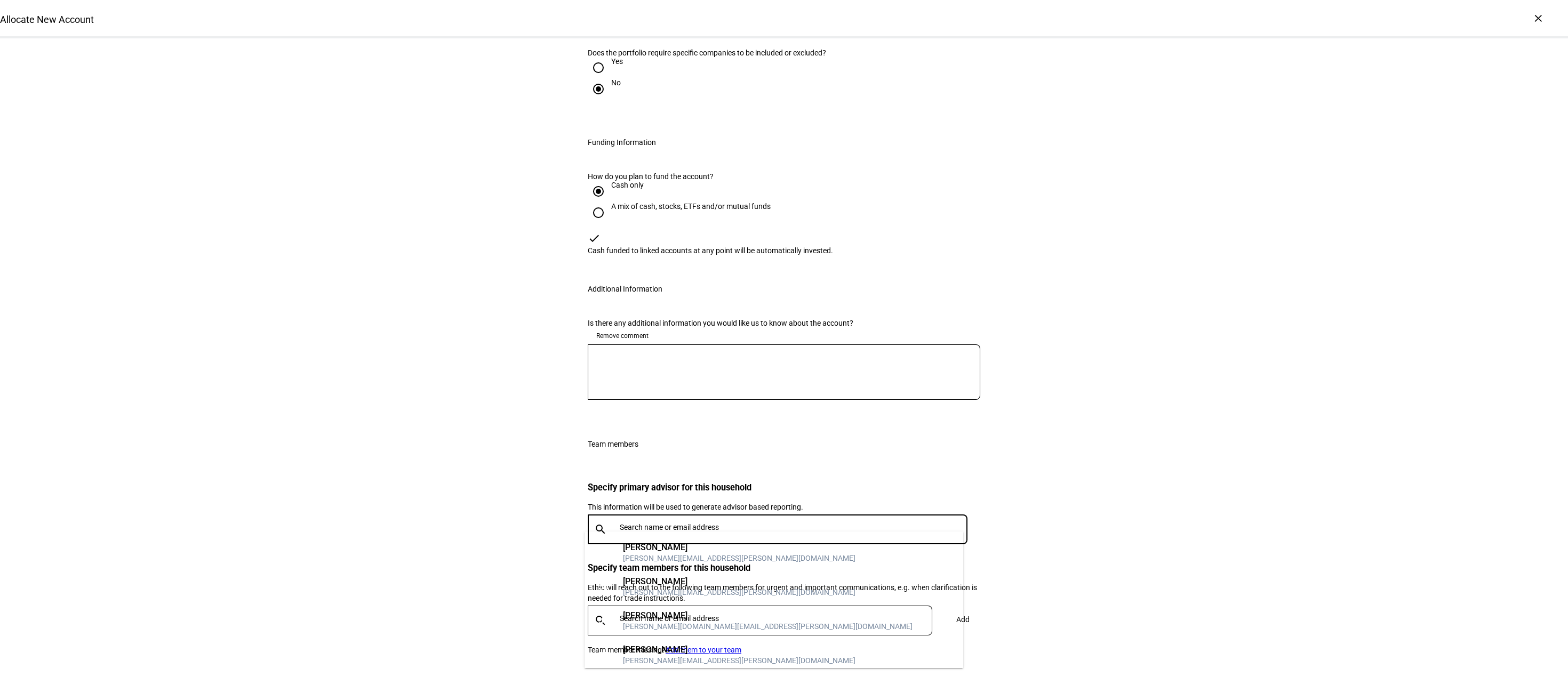
click at [622, 523] on input "text" at bounding box center [796, 527] width 352 height 8
click at [650, 614] on div "[PERSON_NAME]" at bounding box center [768, 615] width 289 height 11
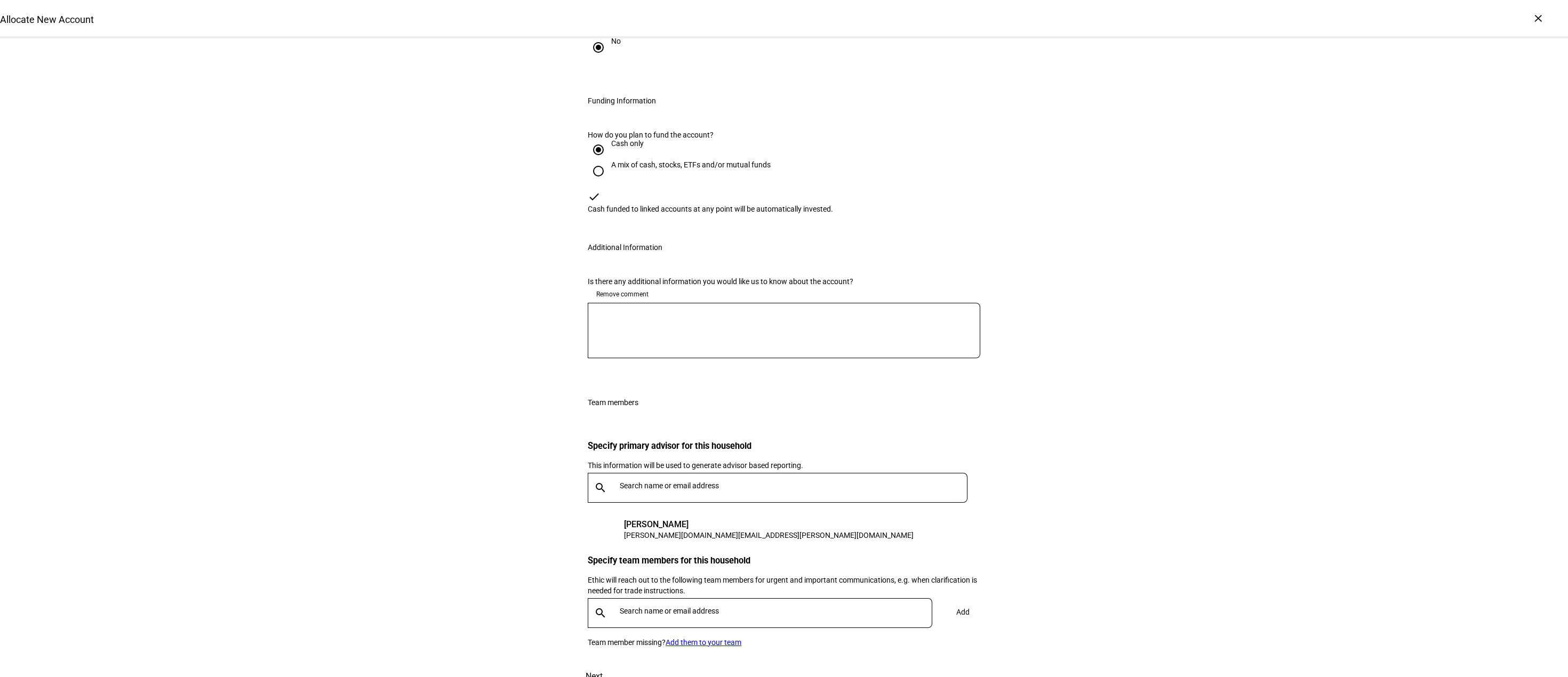
scroll to position [1021, 0]
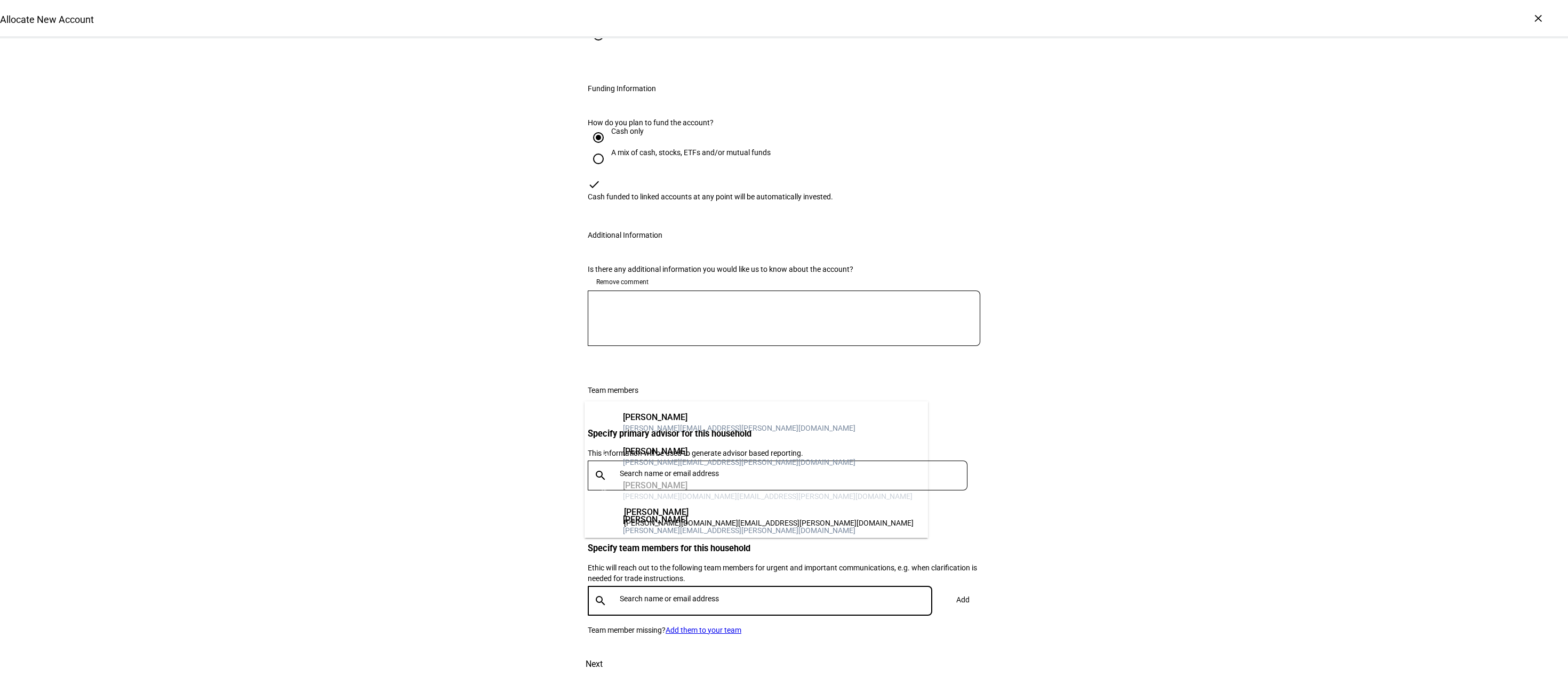
click at [639, 594] on input "text" at bounding box center [778, 599] width 317 height 8
click at [663, 445] on mat-option "[PERSON_NAME] [PERSON_NAME][EMAIL_ADDRESS][PERSON_NAME][DOMAIN_NAME]" at bounding box center [756, 457] width 343 height 34
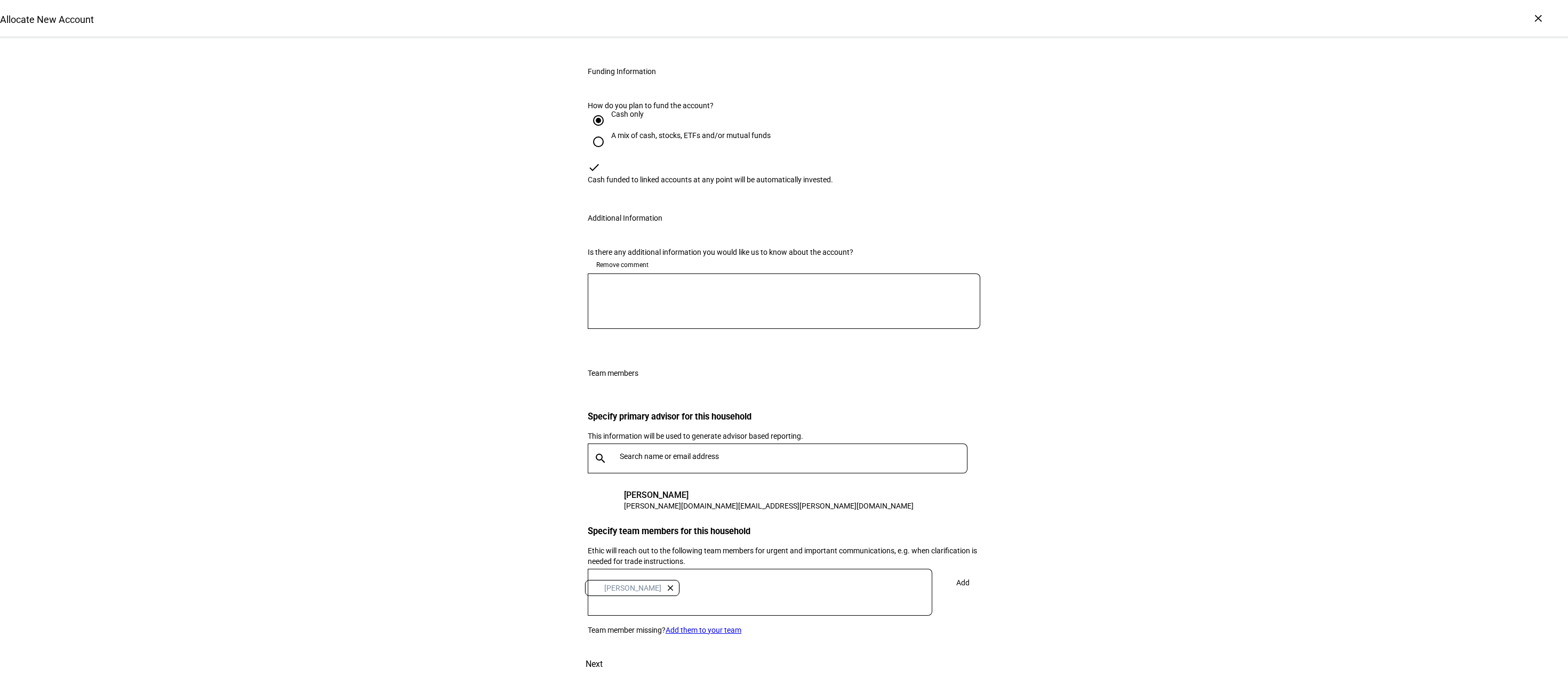
click at [964, 573] on span "Add" at bounding box center [962, 583] width 13 height 21
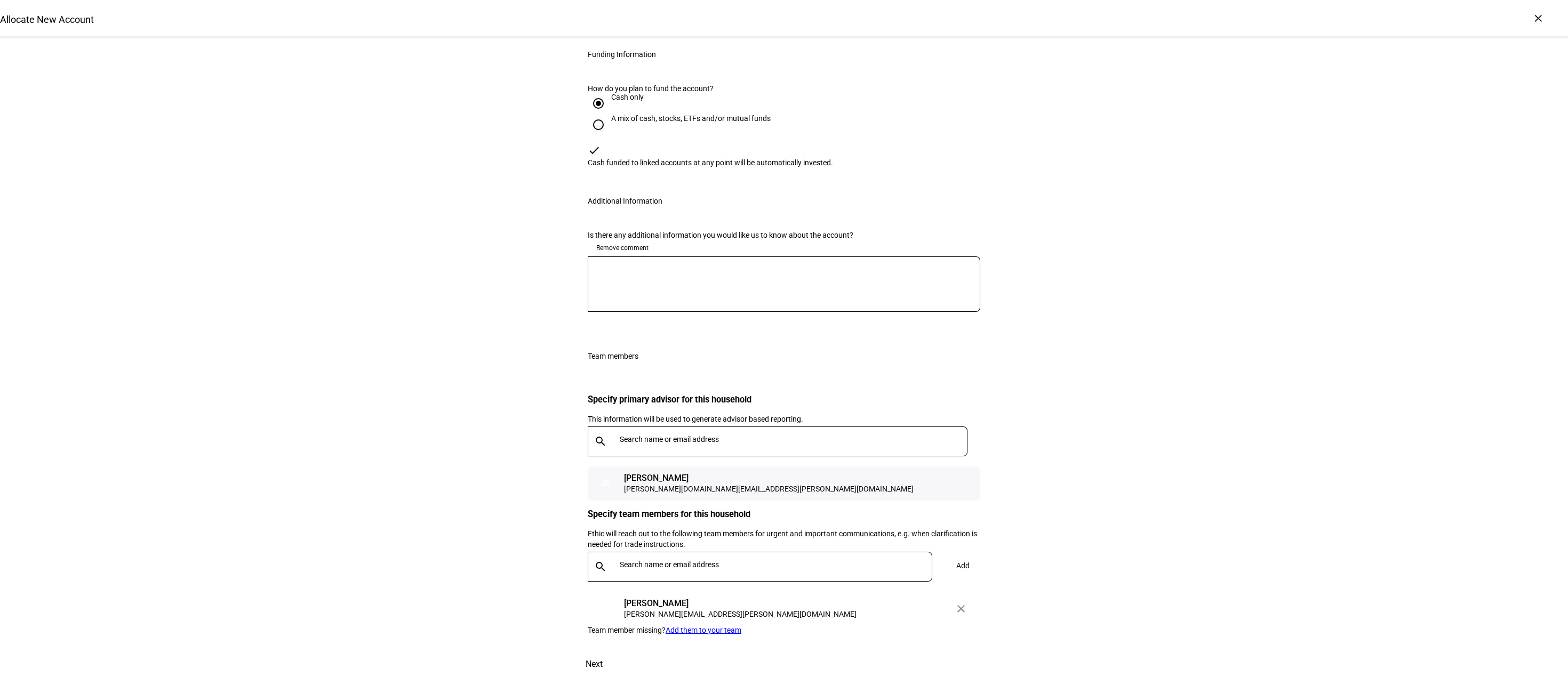
scroll to position [1055, 0]
click at [603, 652] on span "Next" at bounding box center [594, 664] width 17 height 26
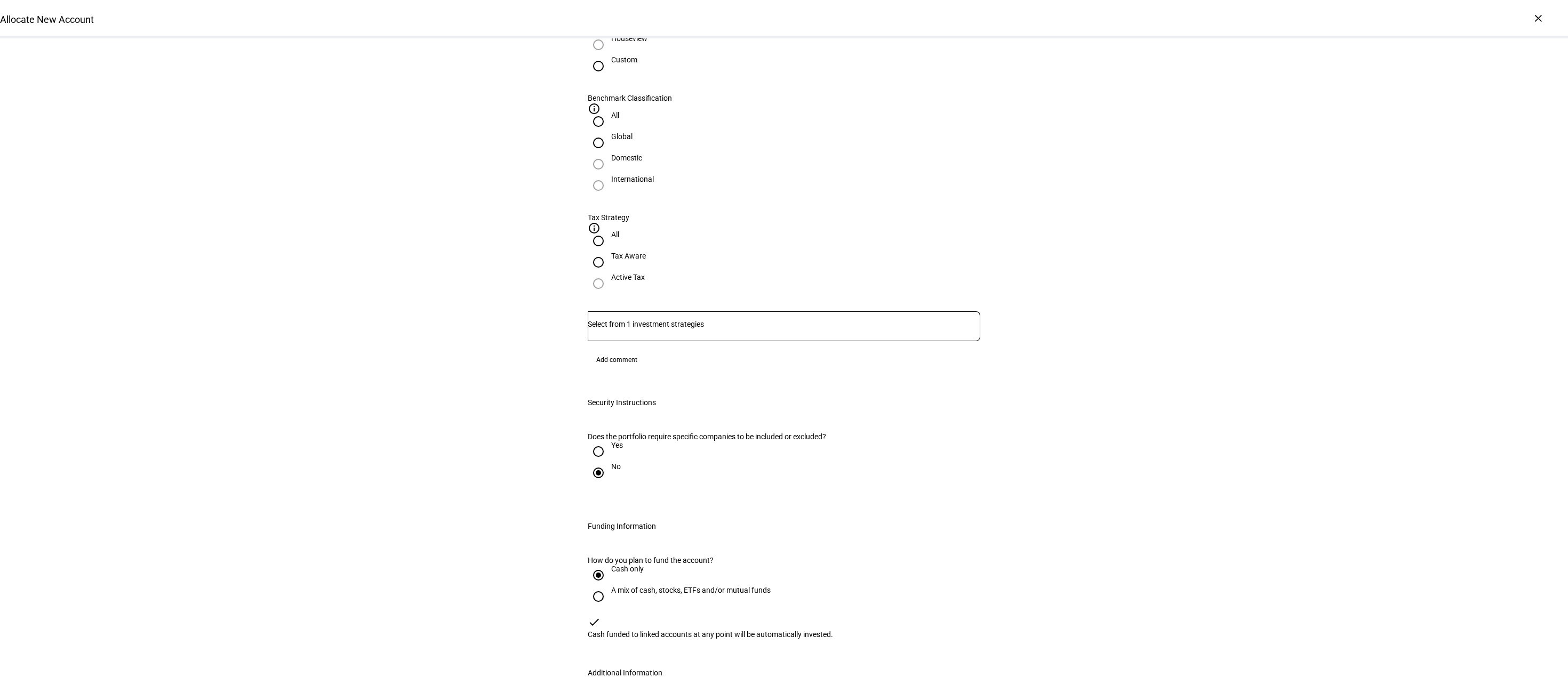
scroll to position [469, 0]
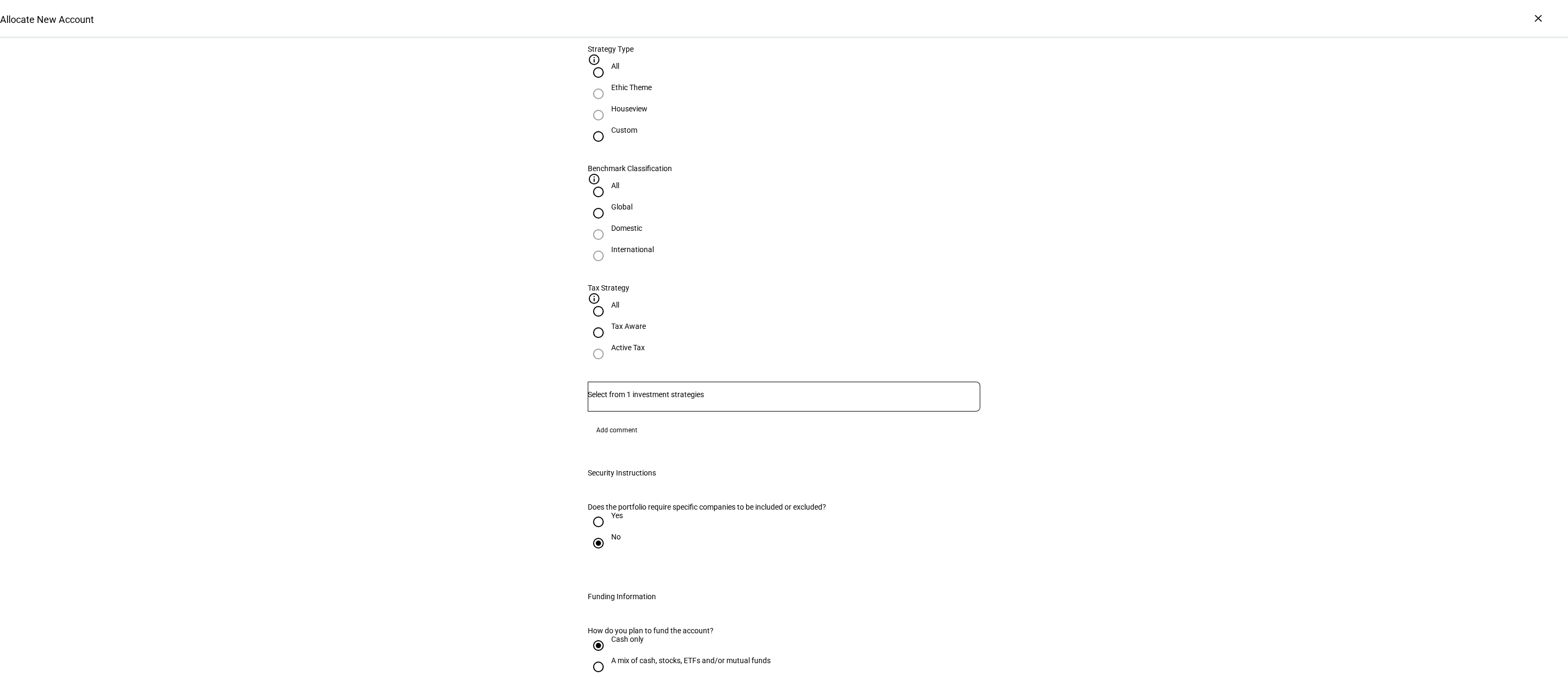
click at [689, 104] on div "Ethic Theme" at bounding box center [784, 94] width 393 height 21
click at [609, 147] on input "Custom" at bounding box center [599, 137] width 21 height 21
radio input "true"
click at [606, 390] on input "Number" at bounding box center [784, 395] width 393 height 8
click at [629, 298] on span "[PERSON_NAME] Impact Strategy - Blend" at bounding box center [671, 299] width 157 height 13
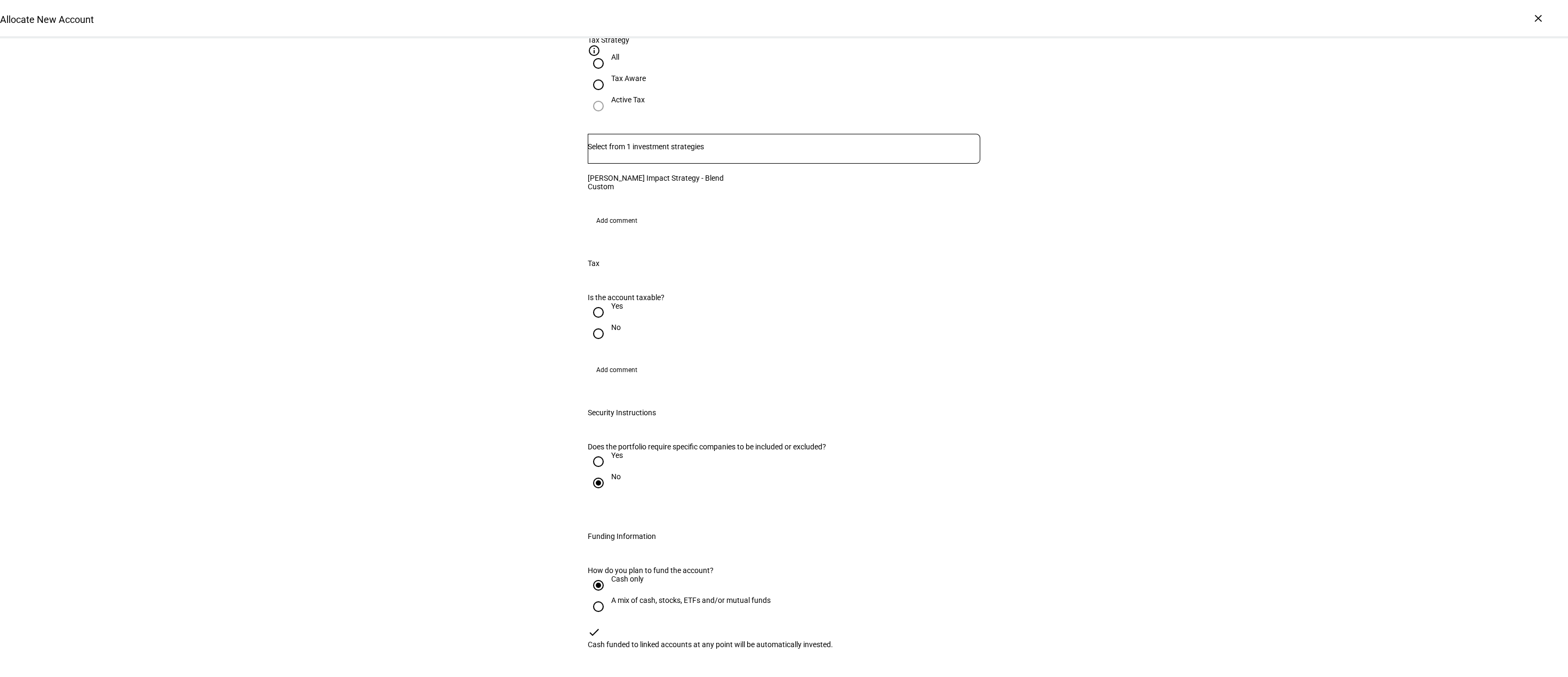
scroll to position [735, 0]
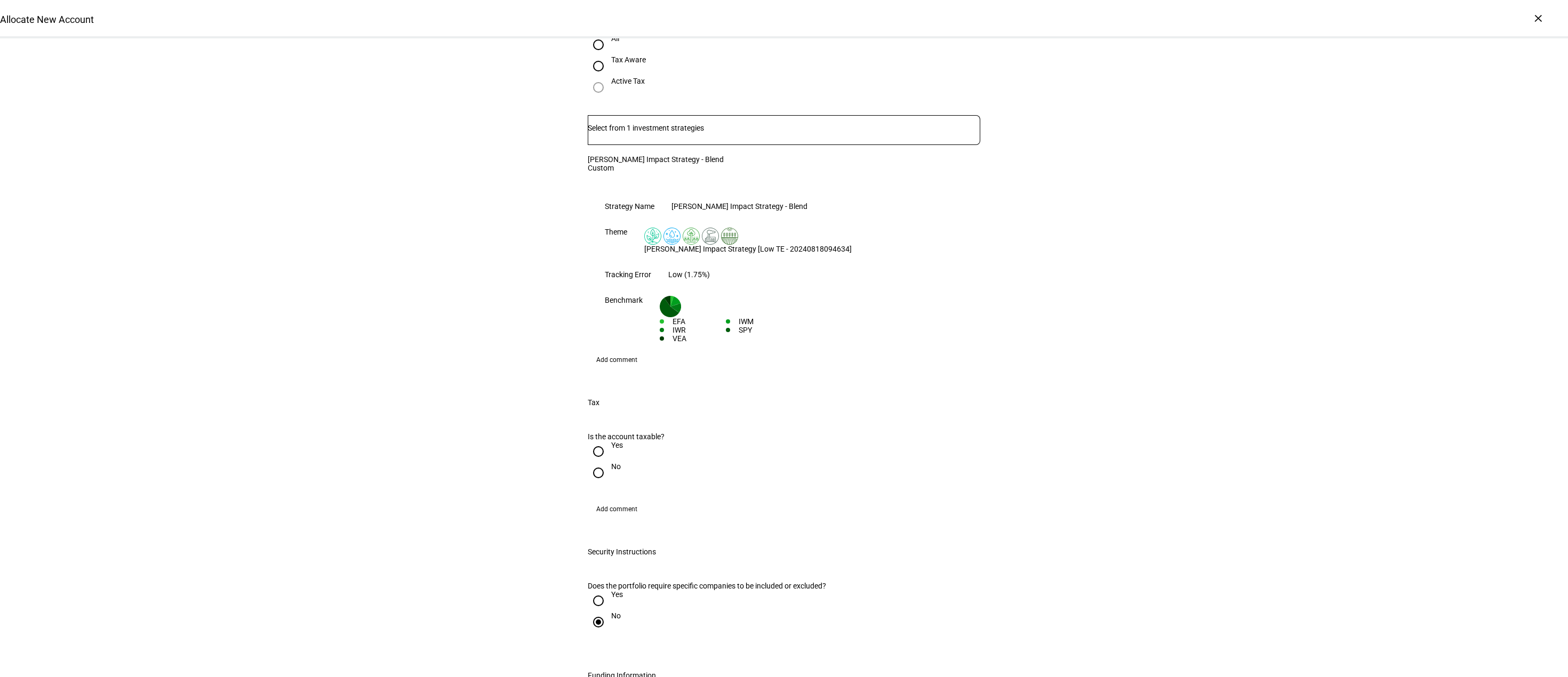
click at [591, 463] on input "No" at bounding box center [599, 473] width 21 height 21
radio input "true"
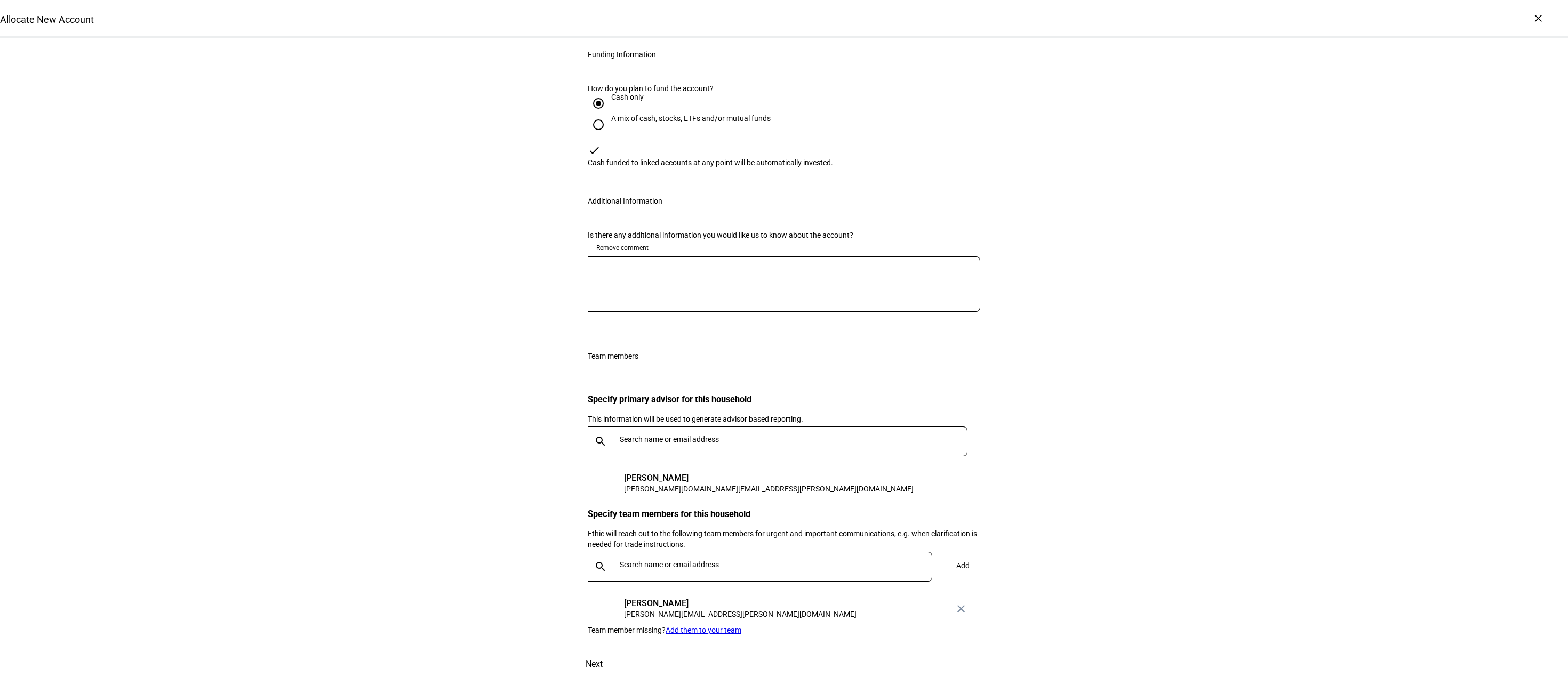
scroll to position [1436, 0]
click at [618, 652] on span at bounding box center [594, 664] width 47 height 26
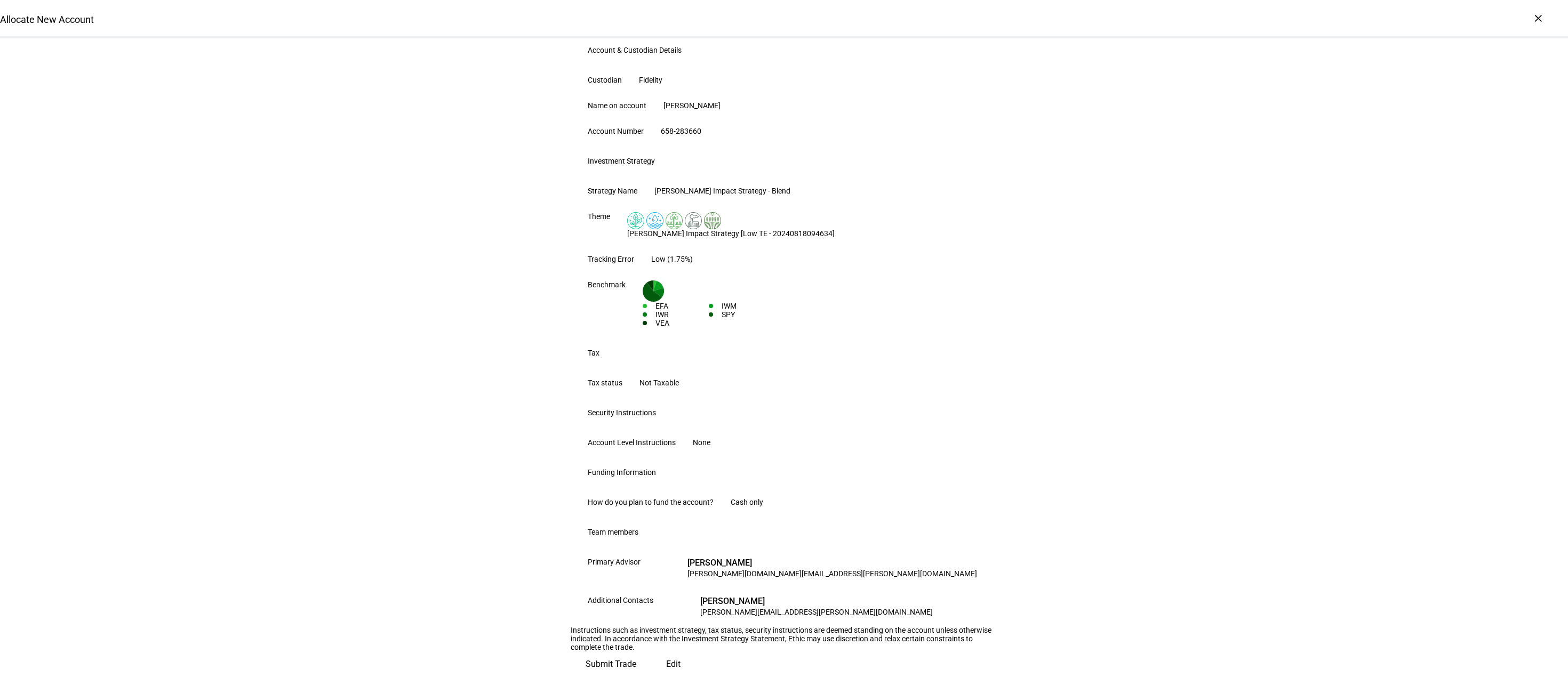
scroll to position [340, 0]
click at [636, 652] on span "Submit Trade" at bounding box center [611, 664] width 50 height 26
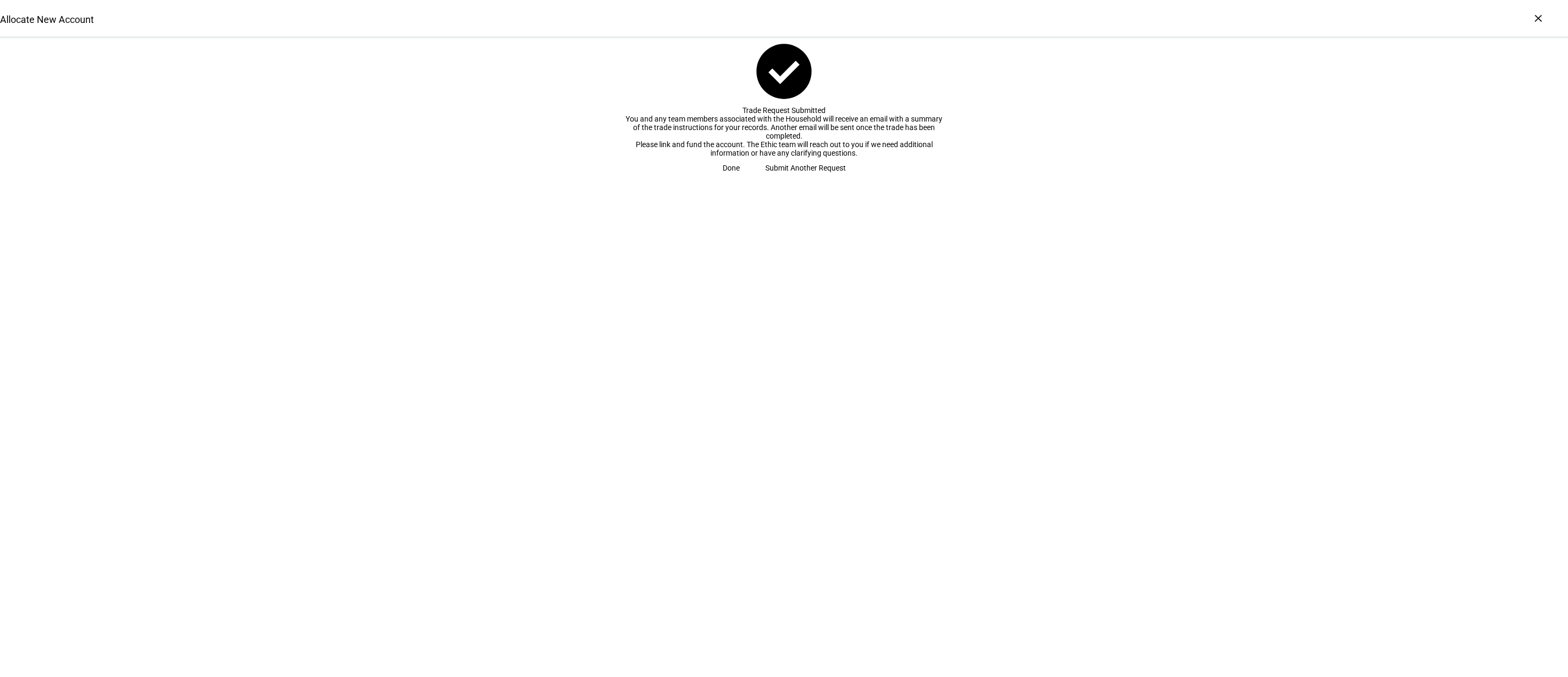
click at [739, 179] on span "Done" at bounding box center [731, 167] width 17 height 21
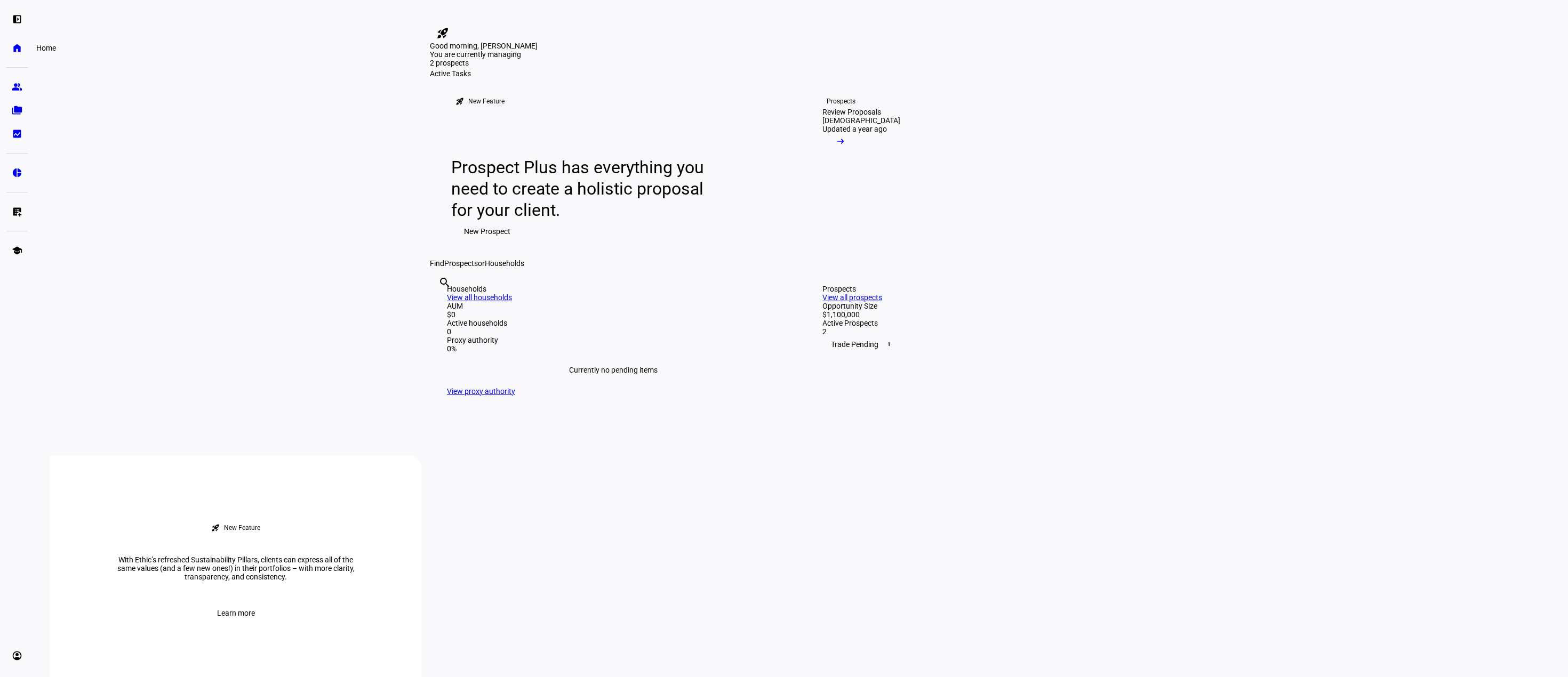
click at [17, 46] on eth-mat-symbol "home" at bounding box center [17, 48] width 11 height 11
click at [449, 27] on mat-icon "rocket_launch" at bounding box center [442, 33] width 13 height 13
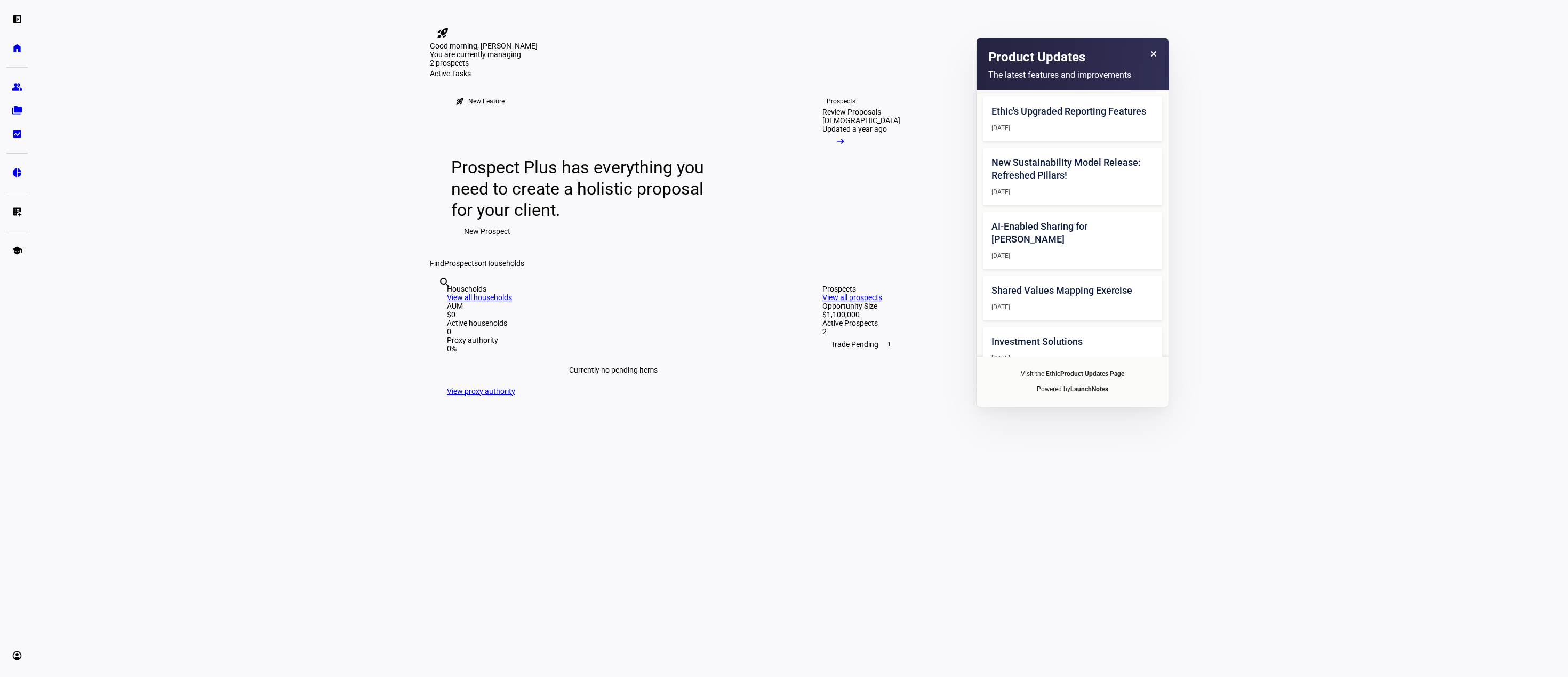
click at [1378, 62] on eth-layout-page-content "rocket_launch Product Updates The latest features and improvements Ethic's Upgr…" at bounding box center [801, 338] width 1534 height 677
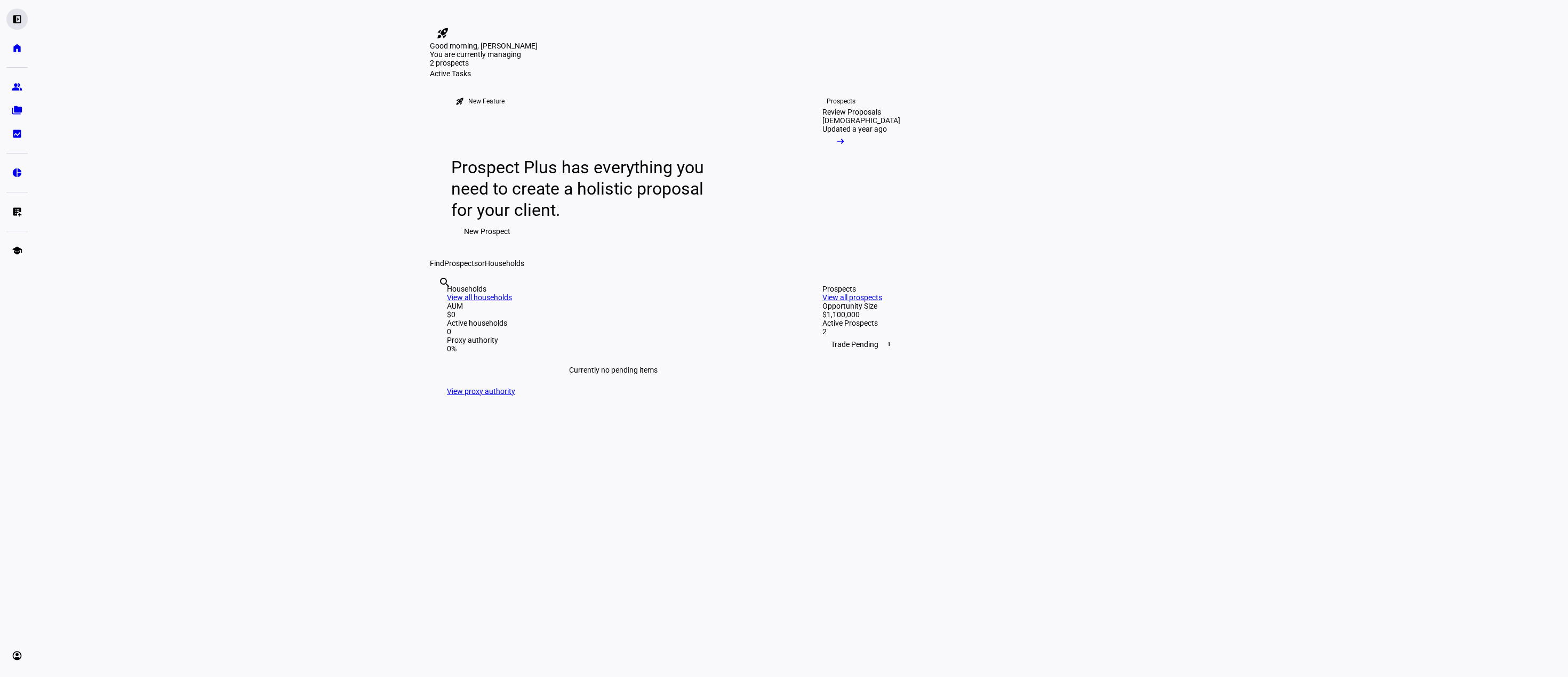
click at [17, 26] on div "left_panel_open" at bounding box center [17, 19] width 21 height 21
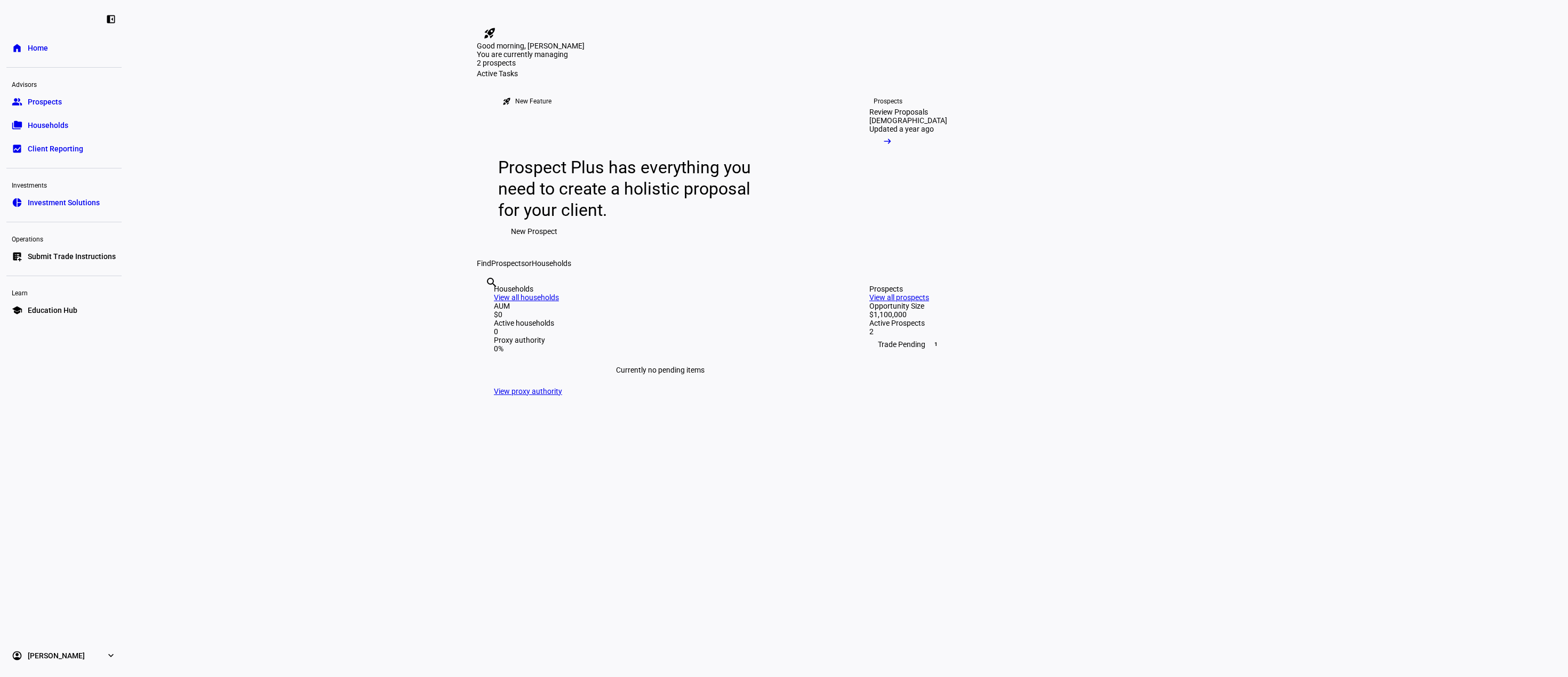
click at [232, 103] on eth-layout-page-content "rocket_launch Product Updates The latest features and improvements Ethic's Upgr…" at bounding box center [848, 338] width 1440 height 677
click at [19, 54] on link "home Home" at bounding box center [64, 48] width 115 height 21
click at [111, 657] on eth-mat-symbol "expand_more" at bounding box center [111, 655] width 11 height 11
click at [53, 647] on span "Sign Out" at bounding box center [42, 649] width 28 height 11
